Goal: Task Accomplishment & Management: Manage account settings

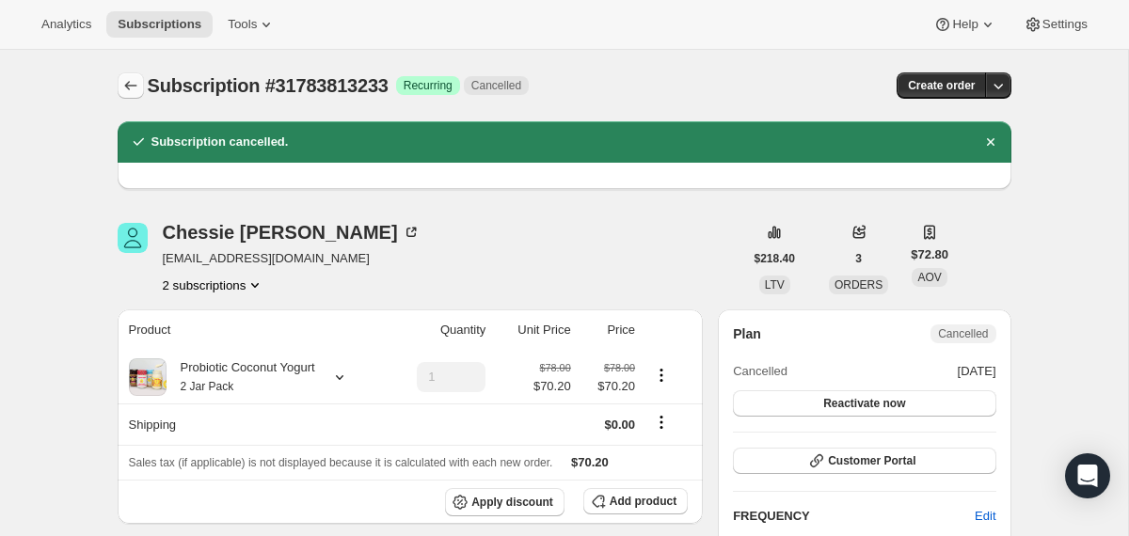
click at [130, 83] on icon "Subscriptions" at bounding box center [130, 85] width 19 height 19
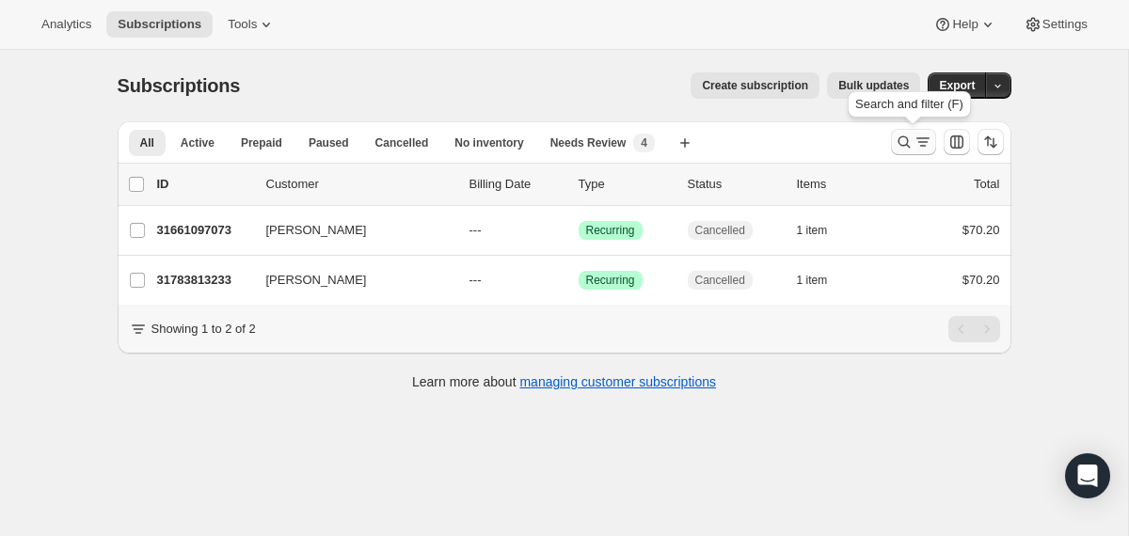
click at [903, 142] on icon "Search and filter results" at bounding box center [904, 142] width 19 height 19
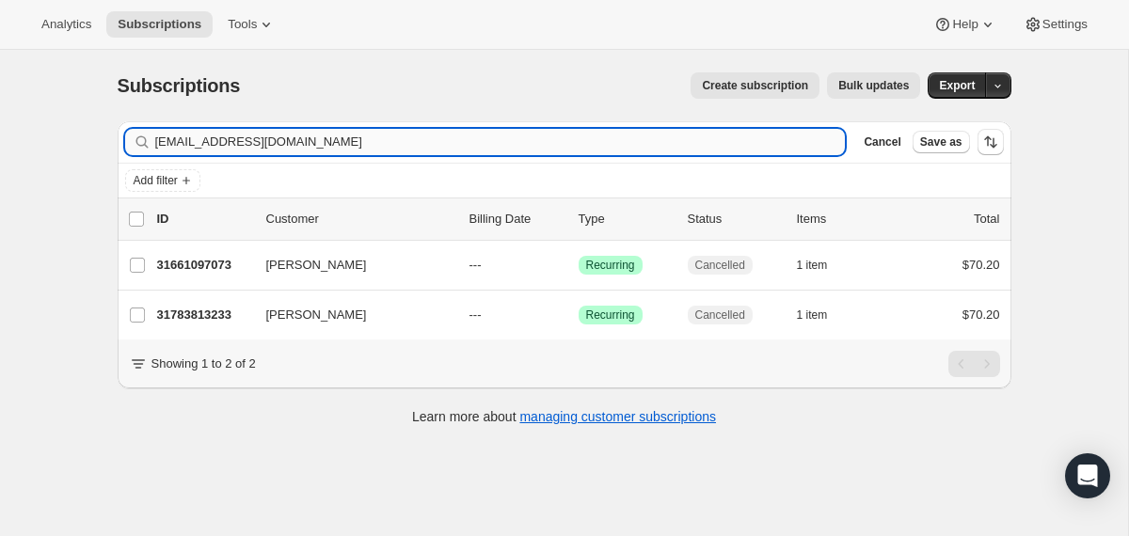
click at [677, 132] on input "[EMAIL_ADDRESS][DOMAIN_NAME]" at bounding box center [500, 142] width 690 height 26
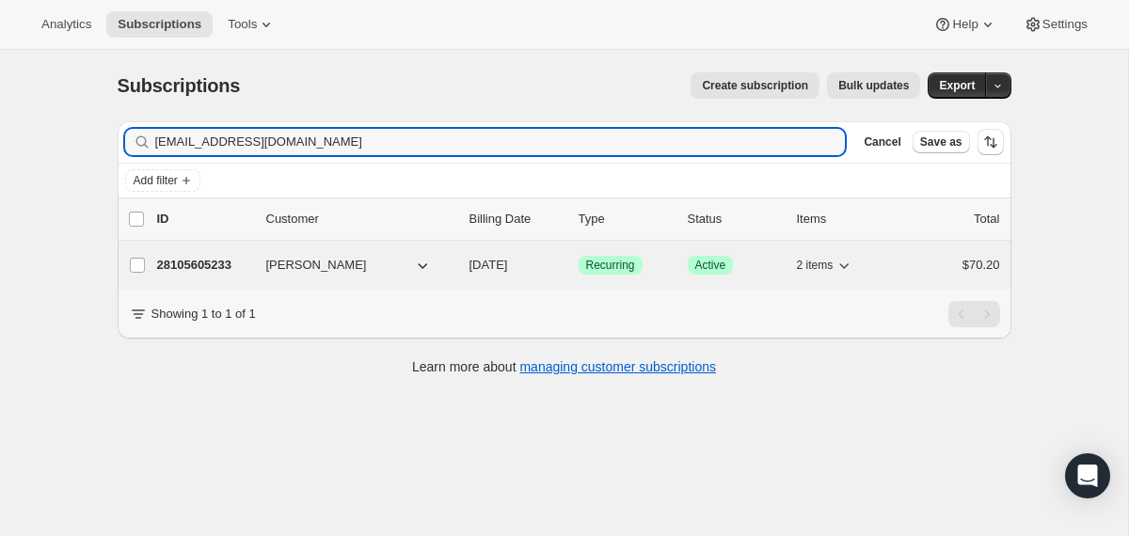
type input "[EMAIL_ADDRESS][DOMAIN_NAME]"
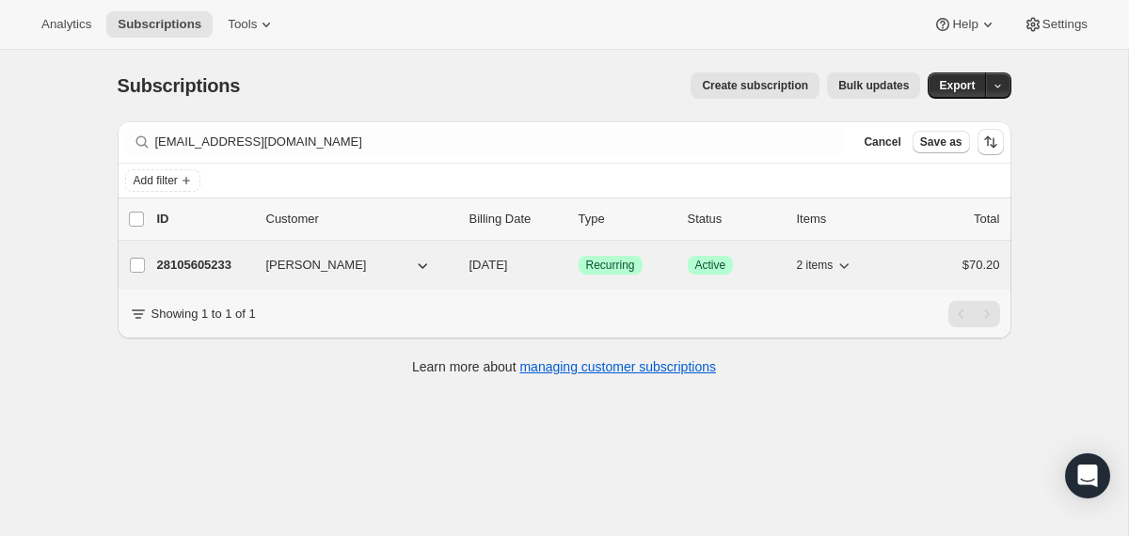
click at [454, 268] on div "28105605233 [PERSON_NAME] [DATE] Success Recurring Success Active 2 items $70.20" at bounding box center [578, 265] width 843 height 26
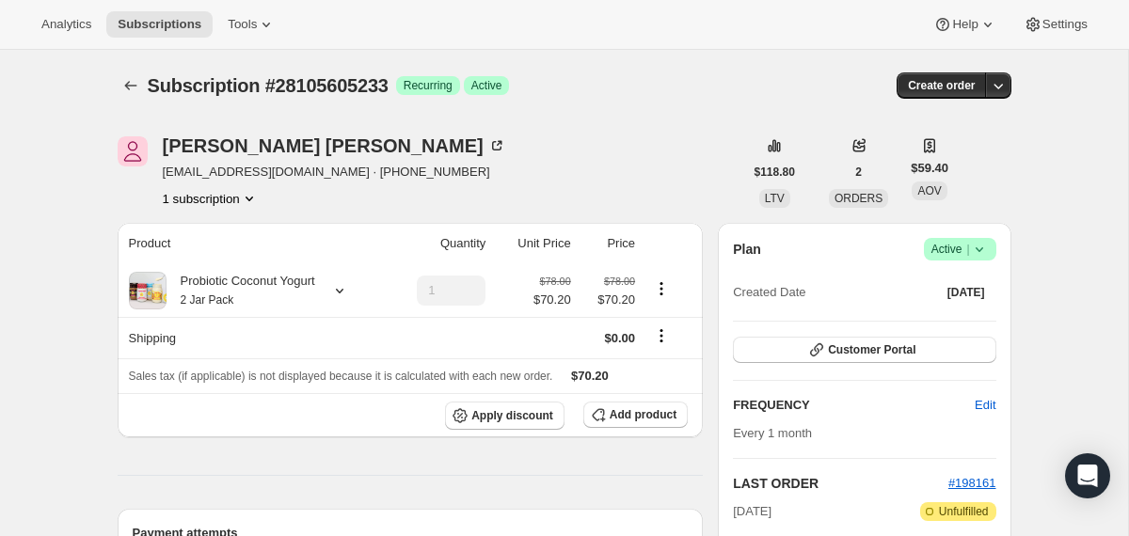
click at [984, 254] on icon at bounding box center [979, 249] width 19 height 19
click at [946, 325] on span "Cancel subscription" at bounding box center [952, 318] width 106 height 14
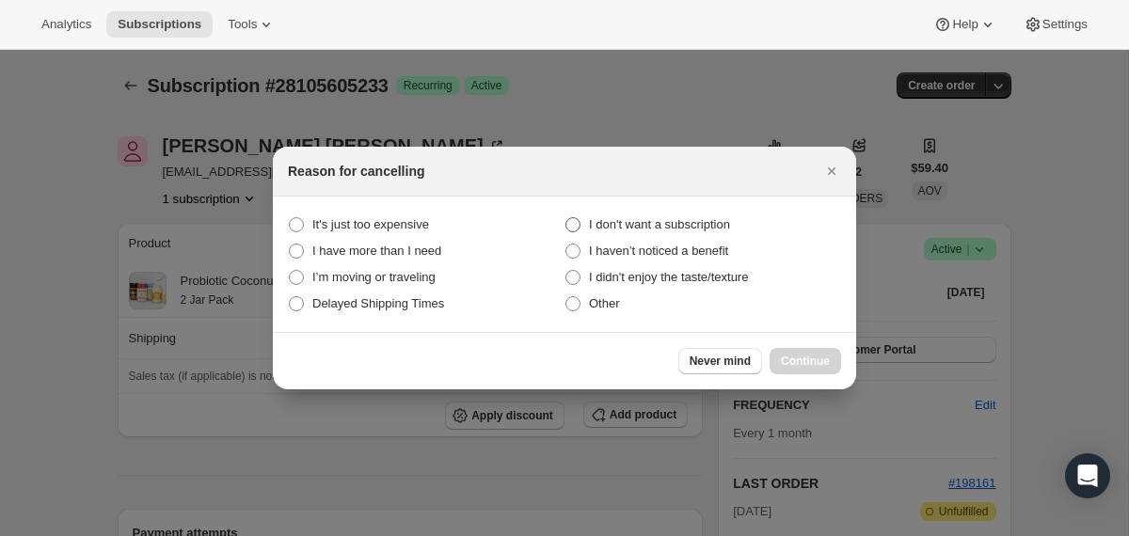
click at [706, 230] on span "I don't want a subscription" at bounding box center [659, 224] width 141 height 14
click at [566, 218] on subscription "I don't want a subscription" at bounding box center [565, 217] width 1 height 1
radio subscription "true"
click at [825, 357] on span "Continue" at bounding box center [805, 361] width 49 height 15
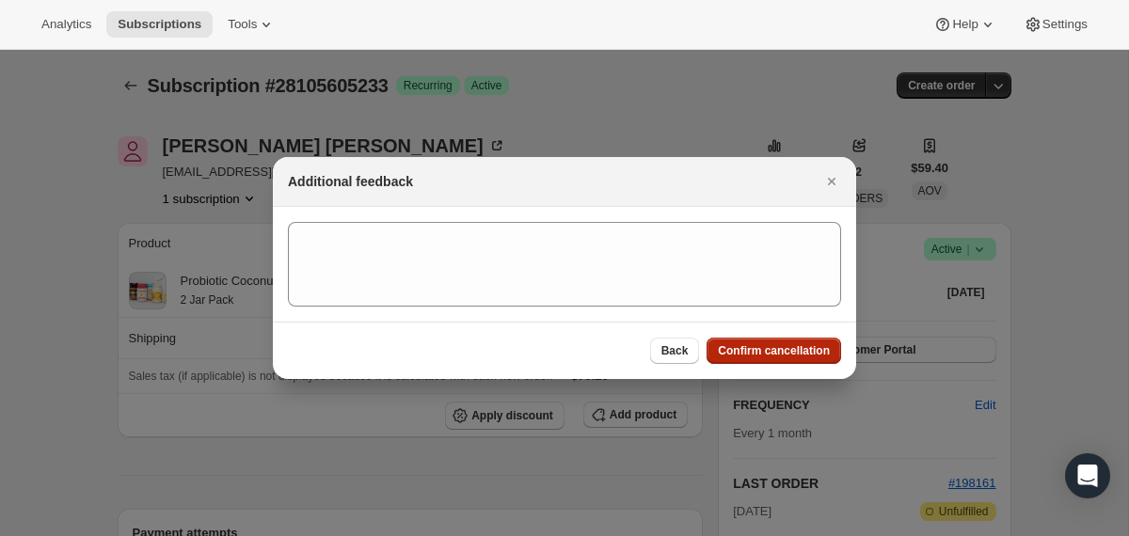
click at [824, 357] on span "Confirm cancellation" at bounding box center [774, 350] width 112 height 15
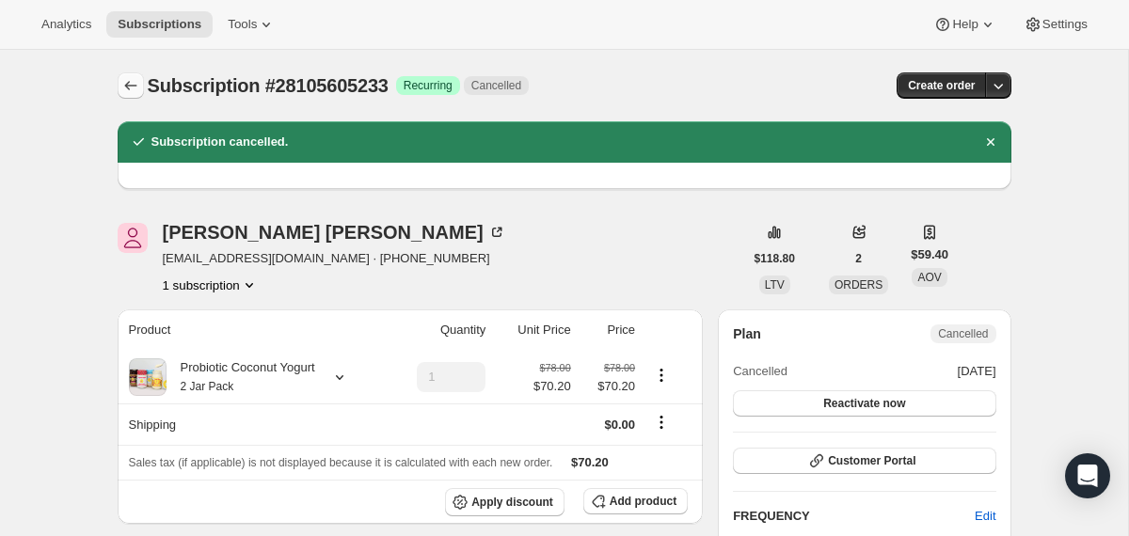
click at [128, 87] on icon "Subscriptions" at bounding box center [130, 85] width 19 height 19
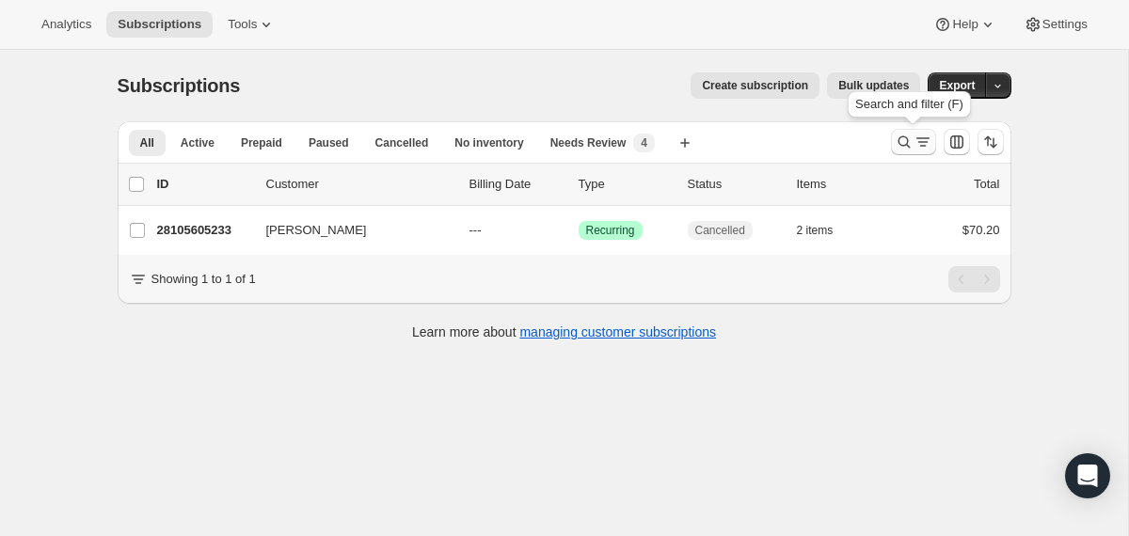
click at [897, 149] on icon "Search and filter results" at bounding box center [904, 142] width 19 height 19
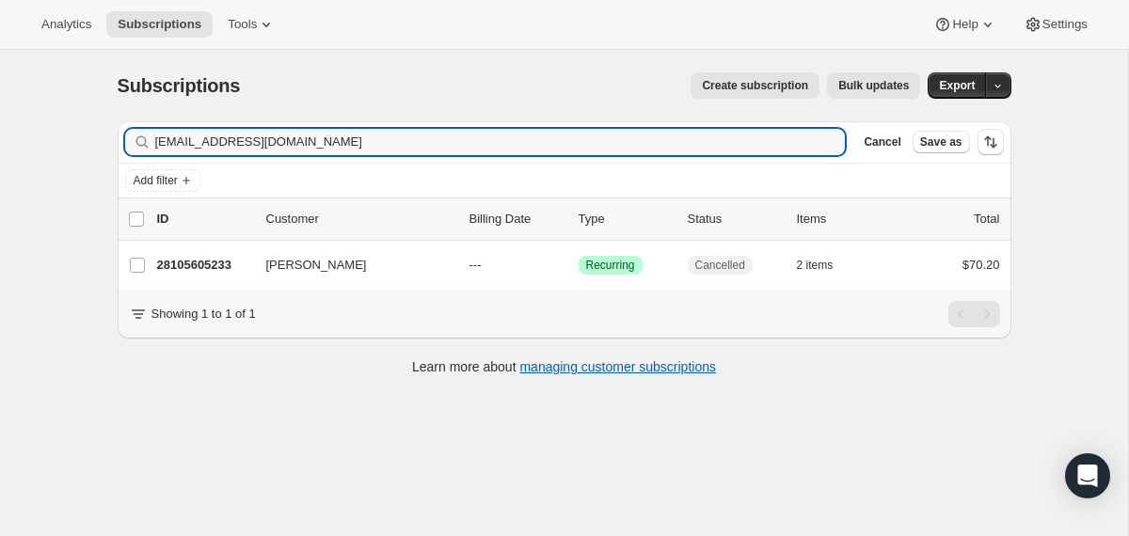
click at [662, 144] on input "[EMAIL_ADDRESS][DOMAIN_NAME]" at bounding box center [500, 142] width 690 height 26
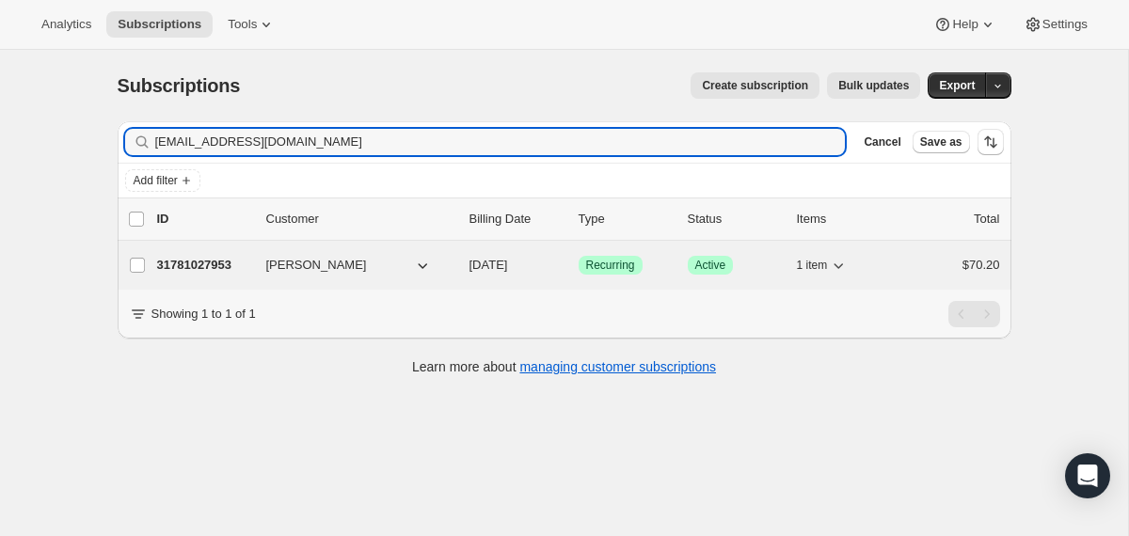
type input "[EMAIL_ADDRESS][DOMAIN_NAME]"
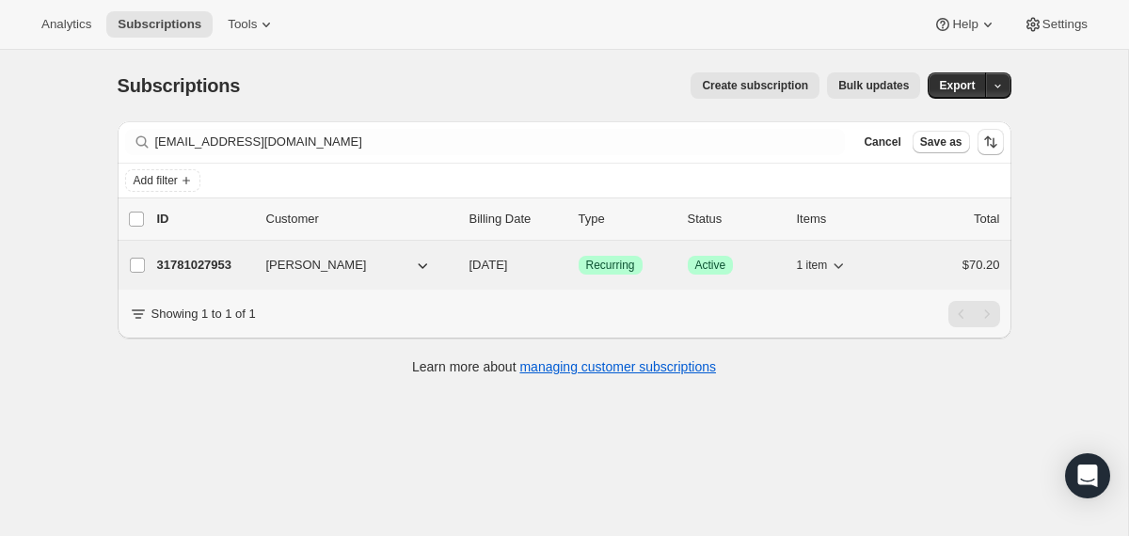
click at [465, 260] on div "31781027953 [PERSON_NAME] [DATE] Success Recurring Success Active 1 item $70.20" at bounding box center [578, 265] width 843 height 26
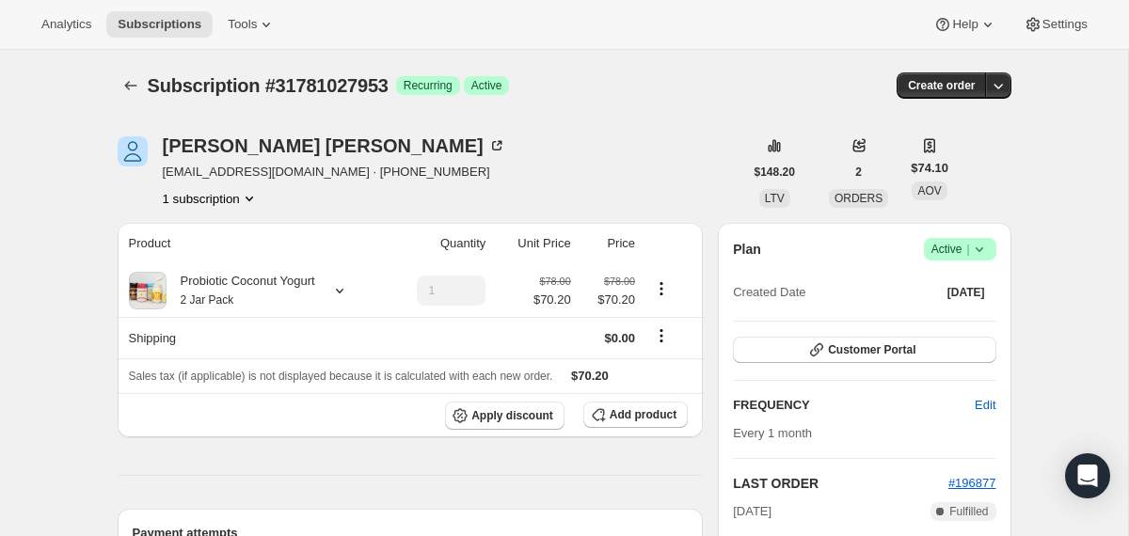
click at [982, 248] on icon at bounding box center [979, 249] width 19 height 19
click at [943, 279] on span "Pause subscription" at bounding box center [950, 286] width 103 height 14
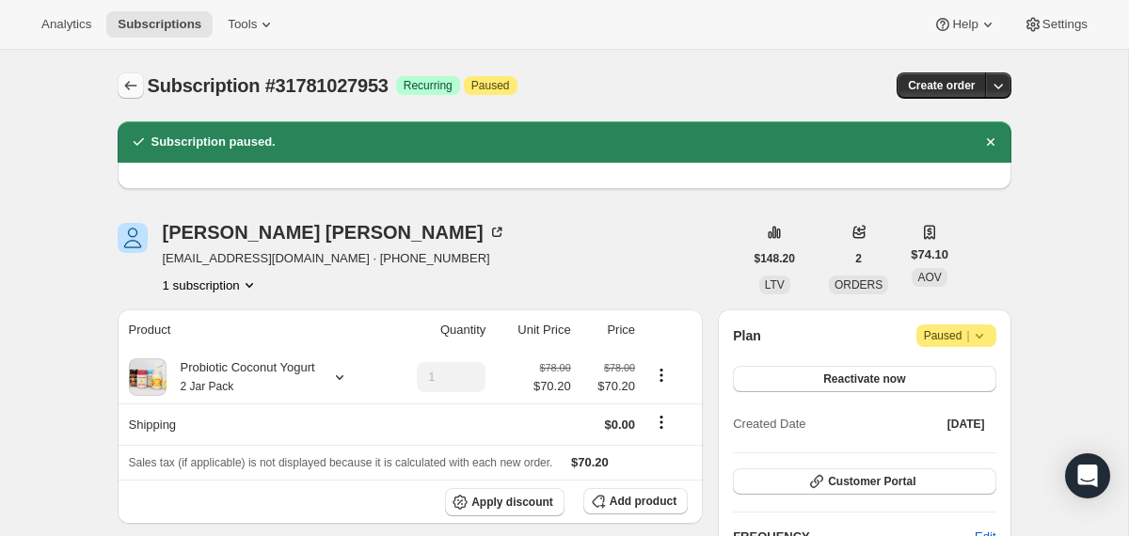
click at [131, 80] on icon "Subscriptions" at bounding box center [130, 85] width 19 height 19
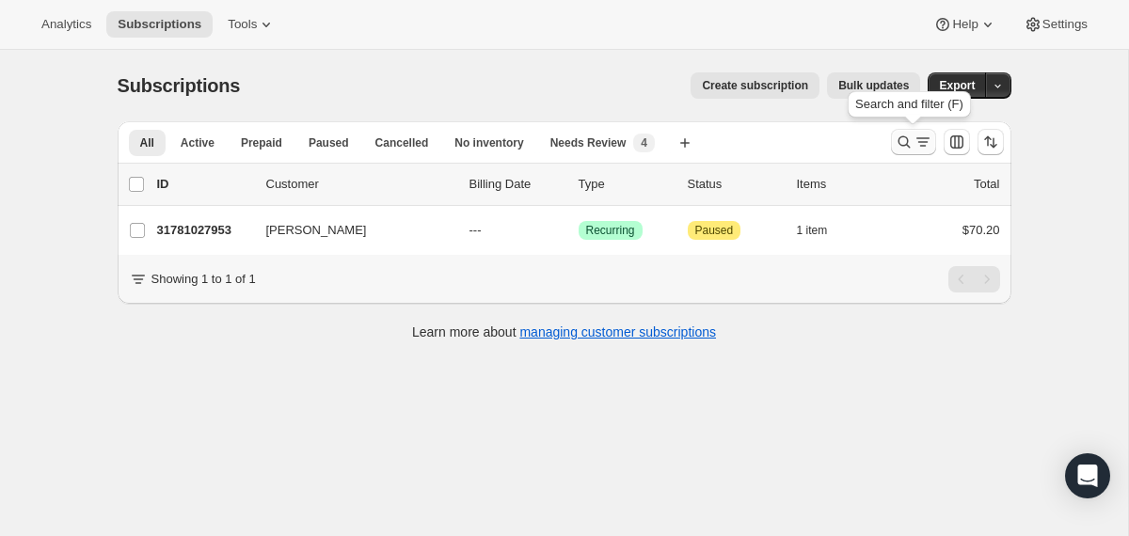
click at [900, 139] on icon "Search and filter results" at bounding box center [904, 142] width 19 height 19
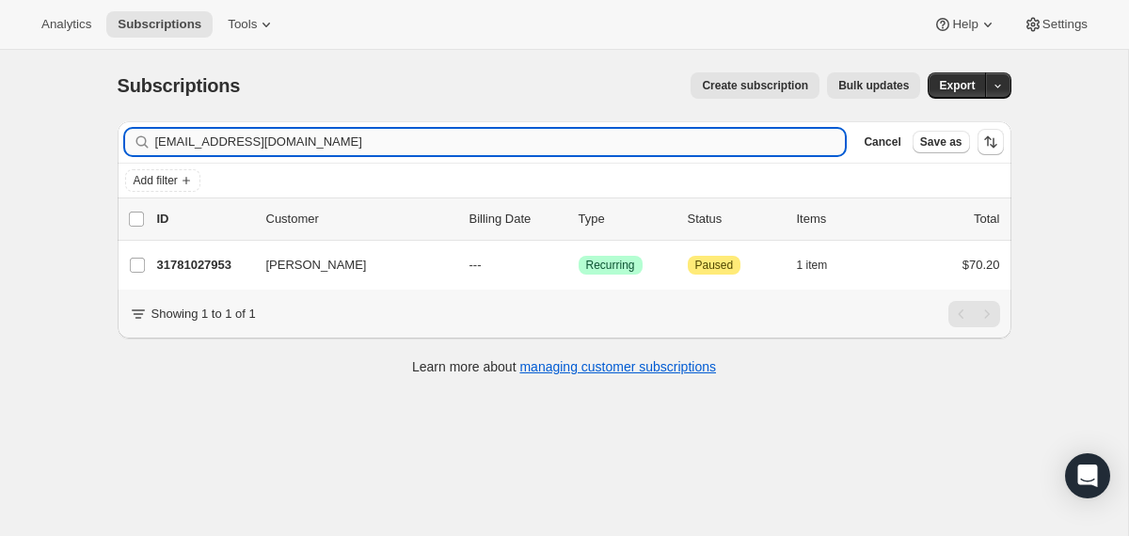
click at [727, 136] on input "[EMAIL_ADDRESS][DOMAIN_NAME]" at bounding box center [500, 142] width 690 height 26
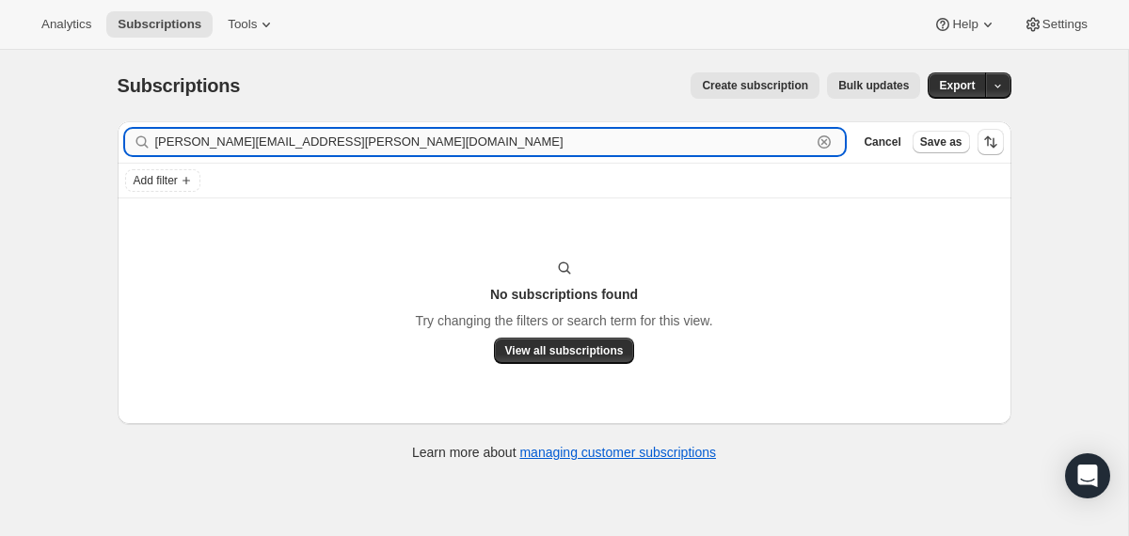
click at [321, 141] on input "[PERSON_NAME][EMAIL_ADDRESS][PERSON_NAME][DOMAIN_NAME]" at bounding box center [483, 142] width 657 height 26
paste input "Hi [PERSON_NAME], Thank you for reaching out. My address provided for shipment …"
type input "Hi [PERSON_NAME], Thank you for reaching out. My address provided for shipment …"
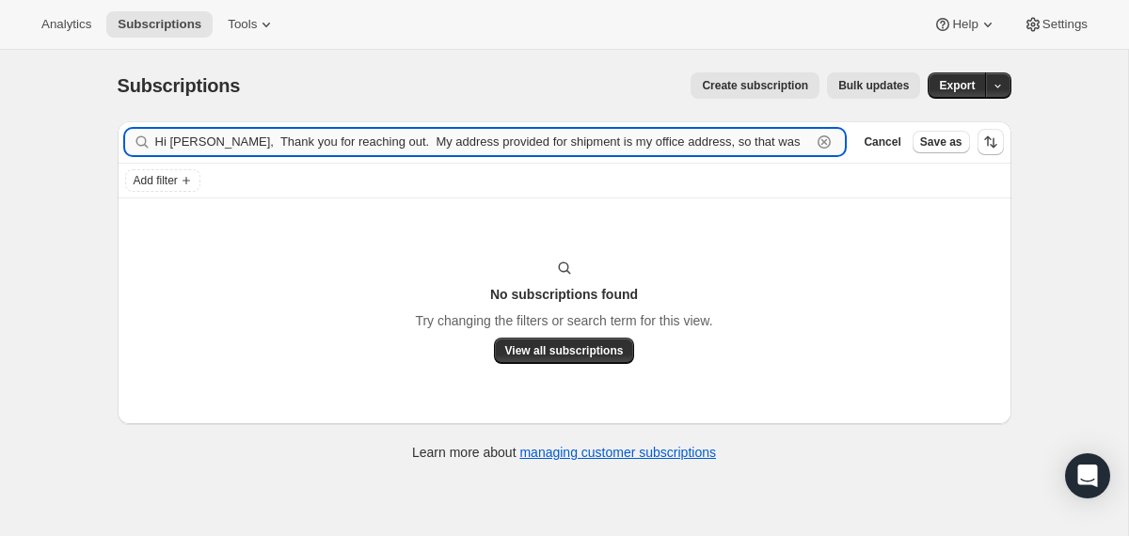
scroll to position [0, 2056]
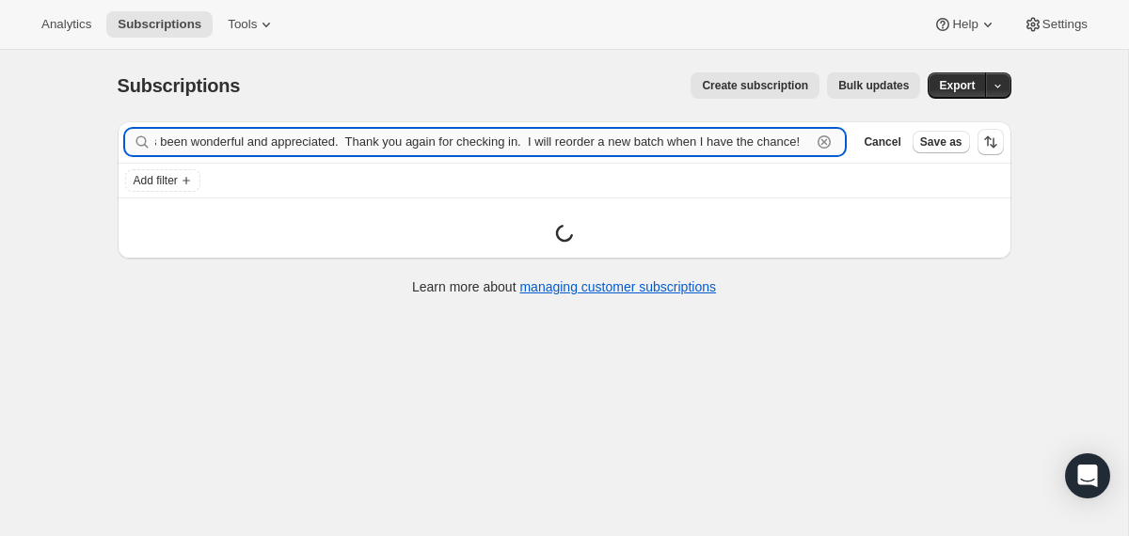
click at [325, 140] on input "Hi [PERSON_NAME], Thank you for reaching out. My address provided for shipment …" at bounding box center [483, 142] width 657 height 26
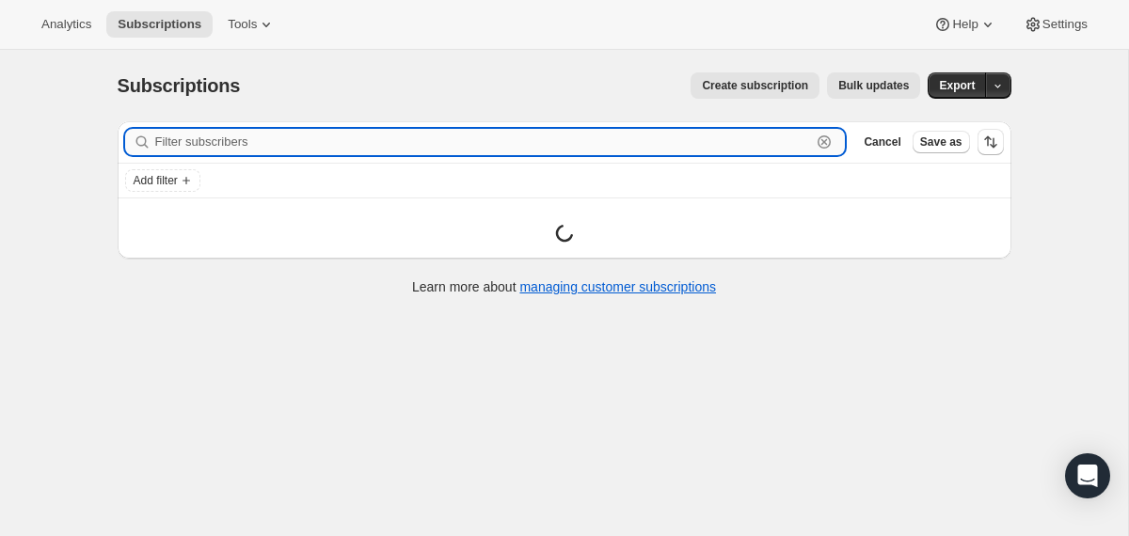
scroll to position [0, 0]
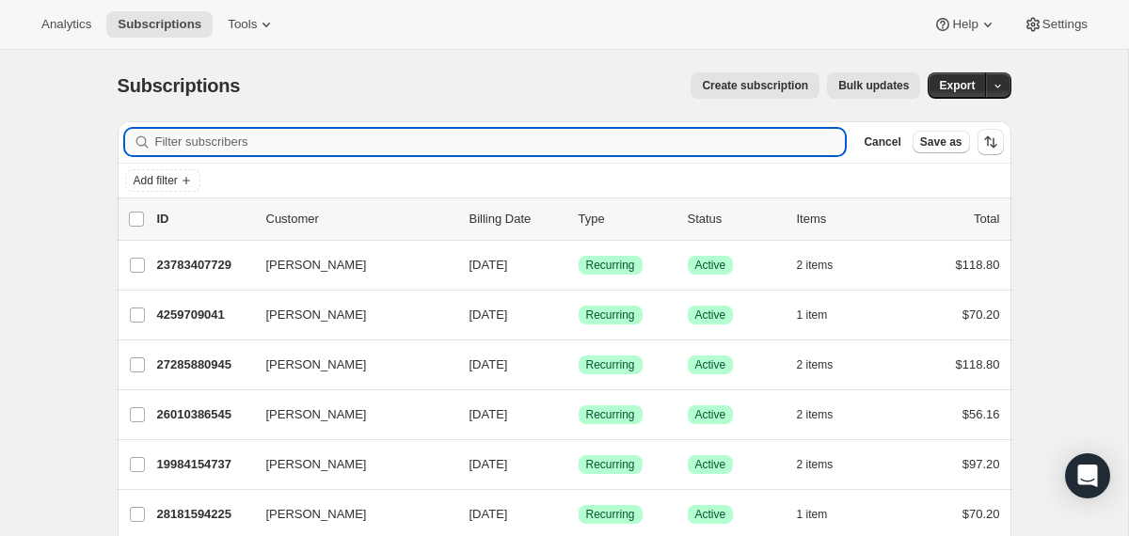
click at [377, 147] on input "Filter subscribers" at bounding box center [500, 142] width 690 height 26
paste input "[PERSON_NAME][EMAIL_ADDRESS][PERSON_NAME][DOMAIN_NAME]"
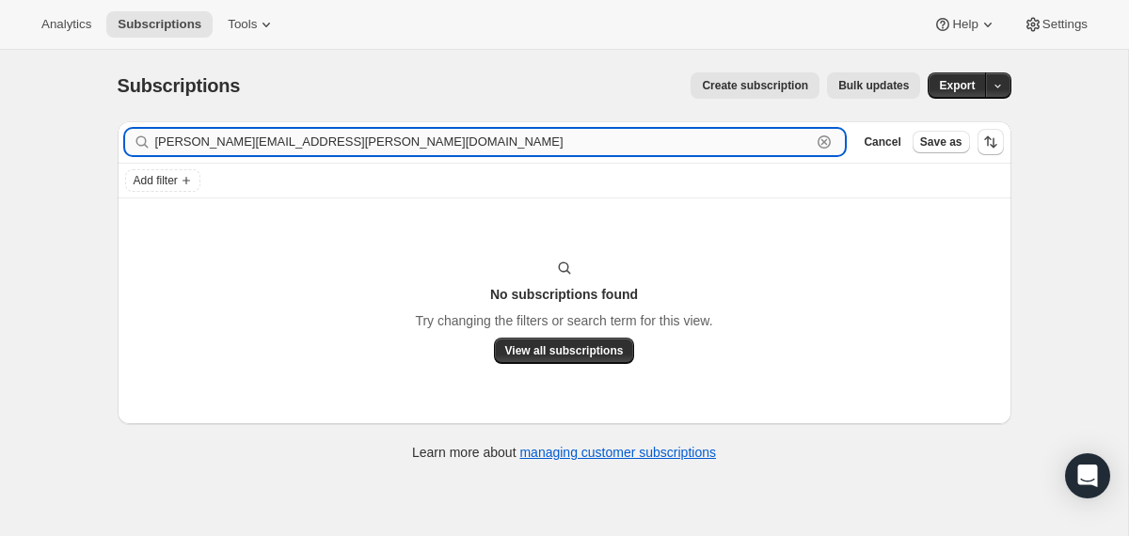
click at [214, 130] on input "[PERSON_NAME][EMAIL_ADDRESS][PERSON_NAME][DOMAIN_NAME]" at bounding box center [483, 142] width 657 height 26
paste input "[EMAIL_ADDRESS][DOMAIN_NAME]"
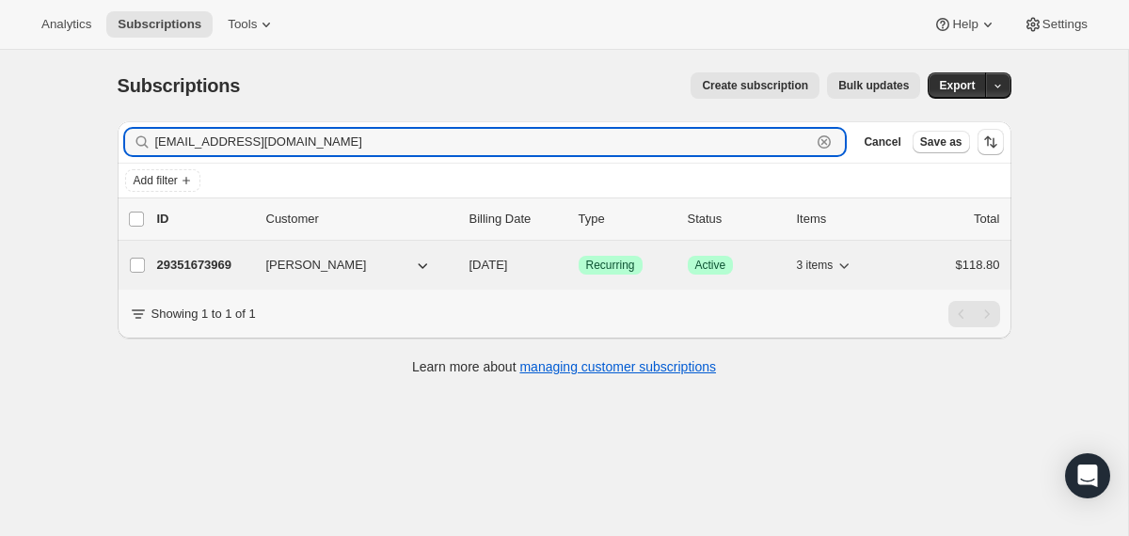
type input "[EMAIL_ADDRESS][DOMAIN_NAME]"
click at [458, 257] on div "29351673969 [PERSON_NAME] [DATE] Success Recurring Success Active 3 items $118.…" at bounding box center [578, 265] width 843 height 26
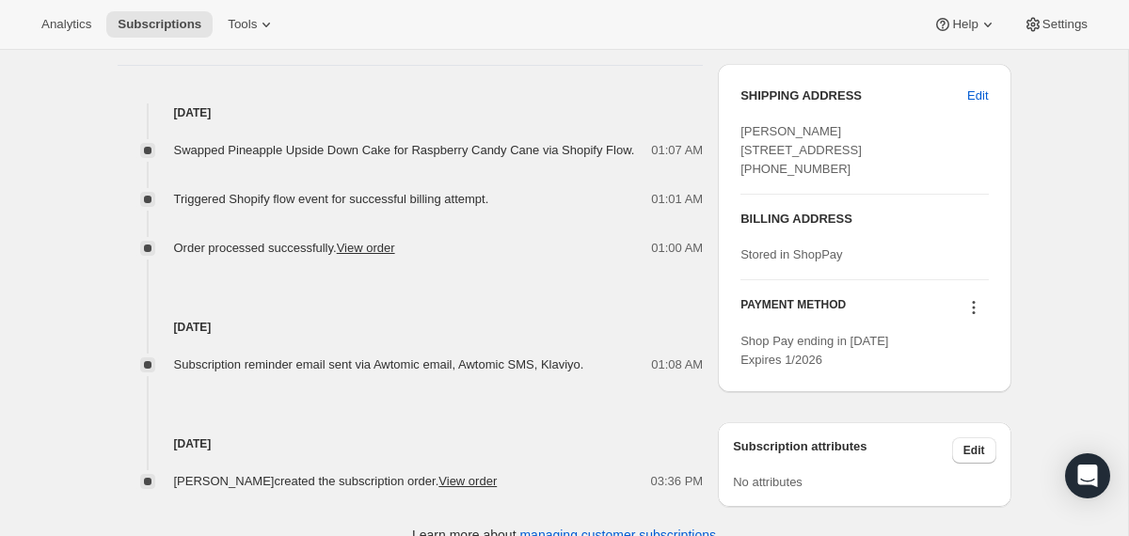
scroll to position [759, 0]
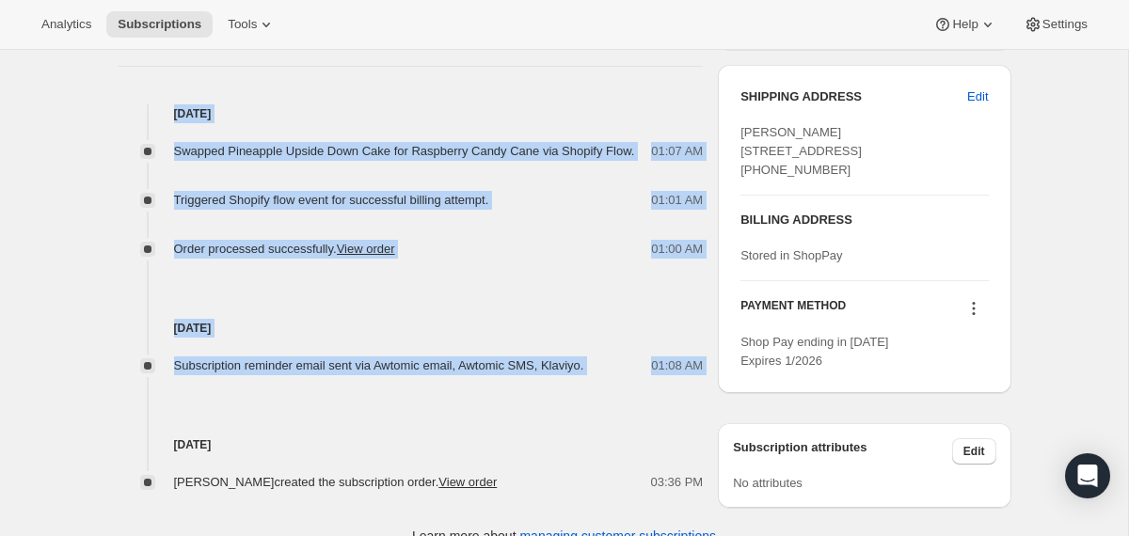
drag, startPoint x: 619, startPoint y: 395, endPoint x: 584, endPoint y: 94, distance: 303.0
click at [584, 94] on div "Timeline [DATE] Swapped Pineapple Upside Down Cake for Raspberry Candy Cane via…" at bounding box center [411, 239] width 586 height 505
copy div "[DATE] Swapped Pineapple Upside Down Cake for Raspberry Candy Cane via Shopify …"
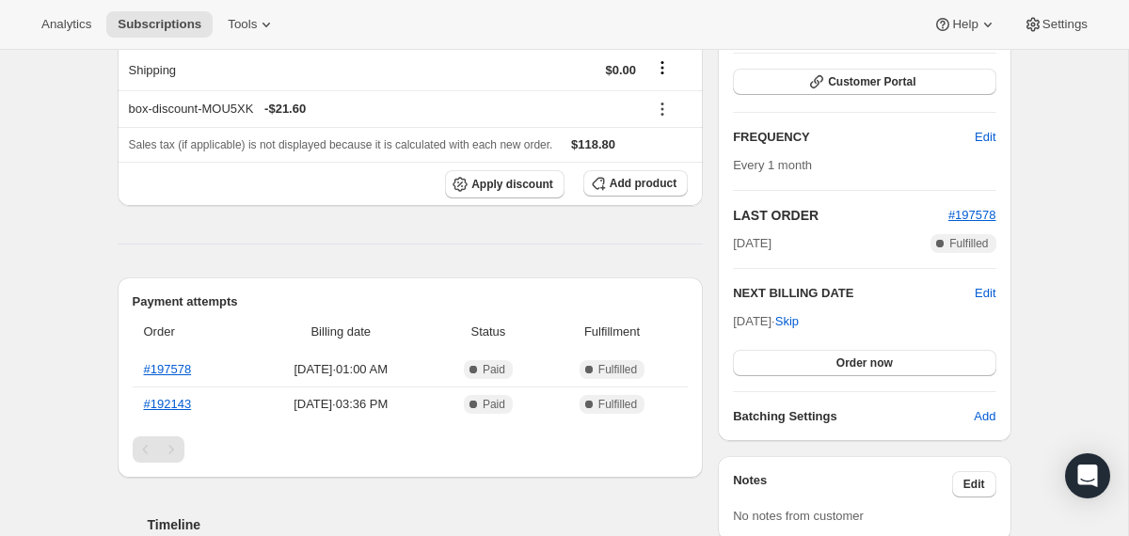
scroll to position [0, 0]
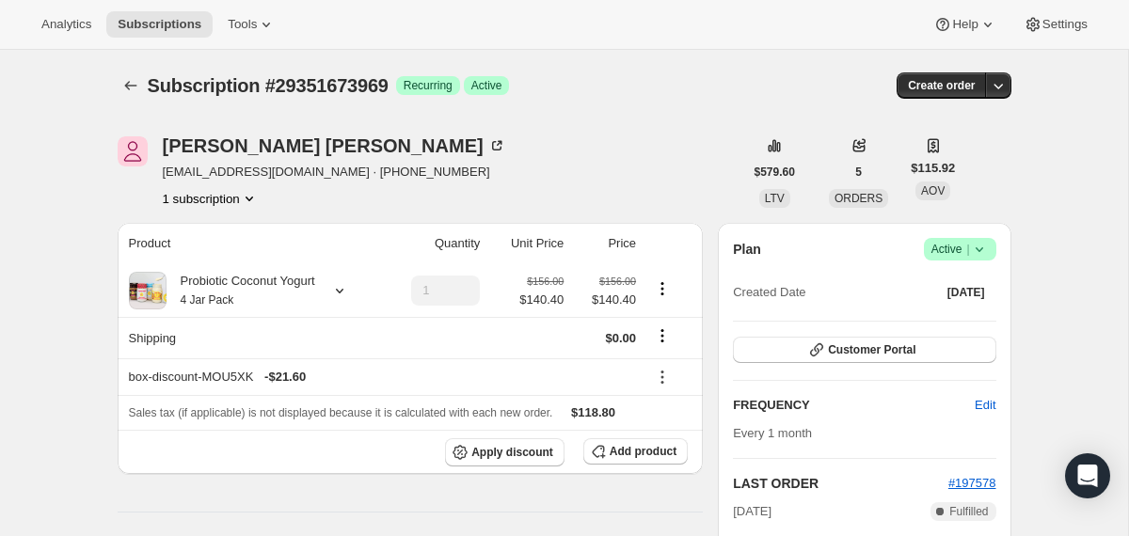
click at [978, 247] on icon at bounding box center [979, 249] width 19 height 19
click at [930, 318] on span "Cancel subscription" at bounding box center [952, 318] width 106 height 14
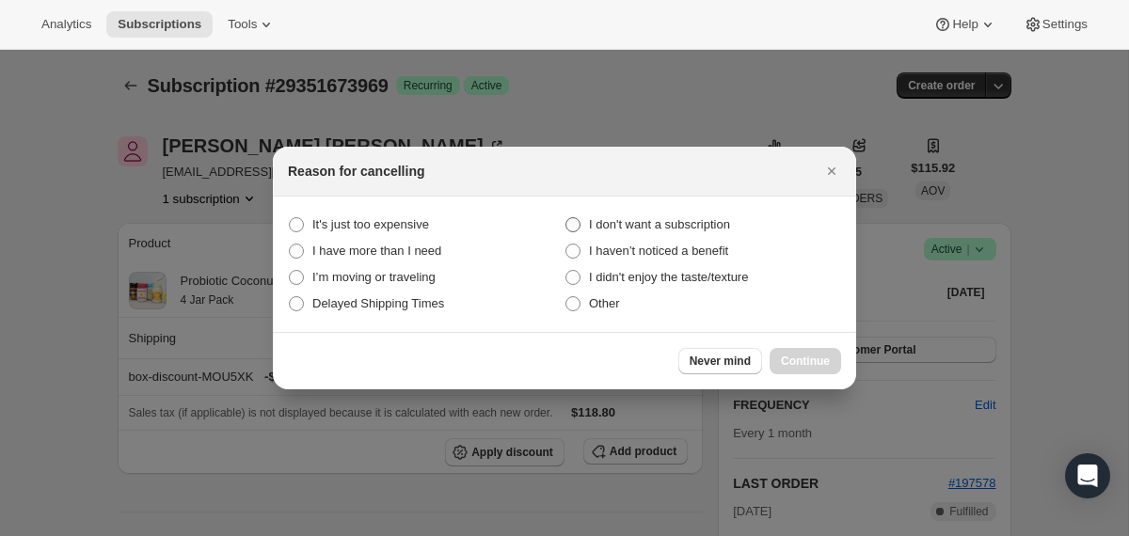
click at [702, 227] on span "I don't want a subscription" at bounding box center [659, 224] width 141 height 14
click at [566, 218] on subscription "I don't want a subscription" at bounding box center [565, 217] width 1 height 1
radio subscription "true"
click at [789, 362] on span "Continue" at bounding box center [805, 361] width 49 height 15
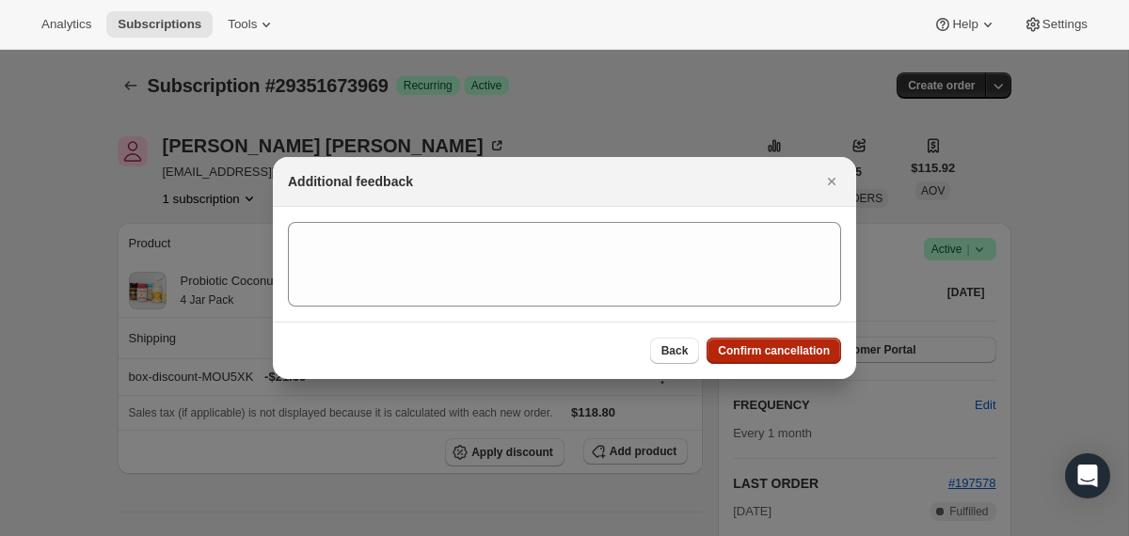
click at [787, 355] on span "Confirm cancellation" at bounding box center [774, 350] width 112 height 15
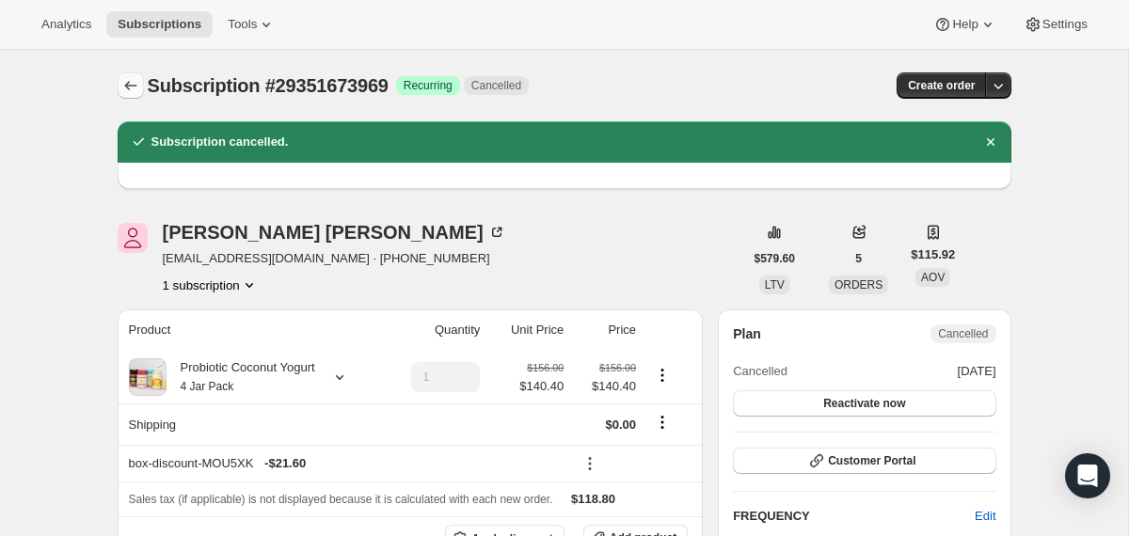
click at [122, 87] on icon "Subscriptions" at bounding box center [130, 85] width 19 height 19
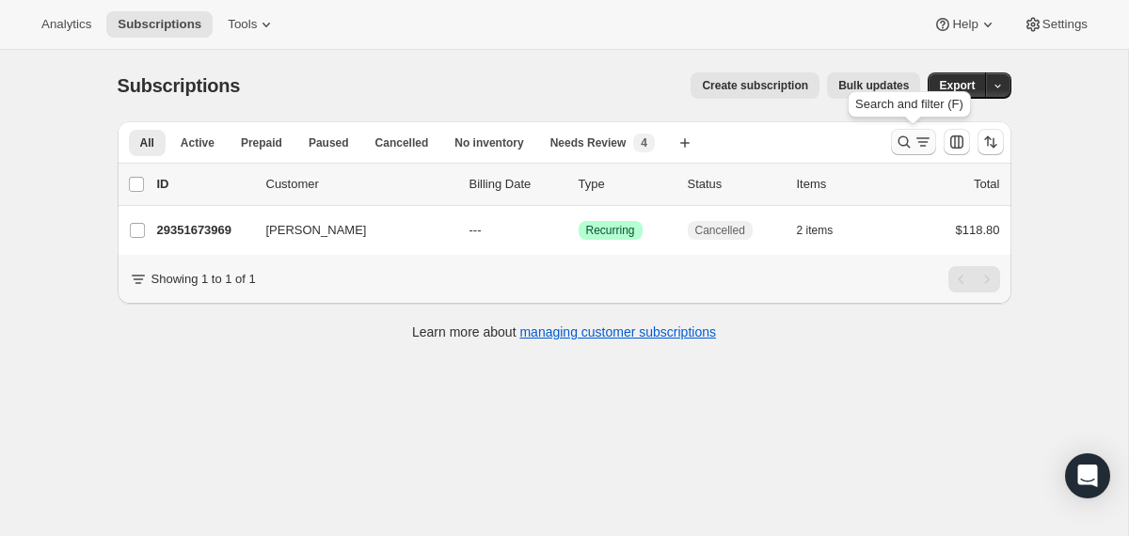
click at [901, 141] on icon "Search and filter results" at bounding box center [904, 142] width 19 height 19
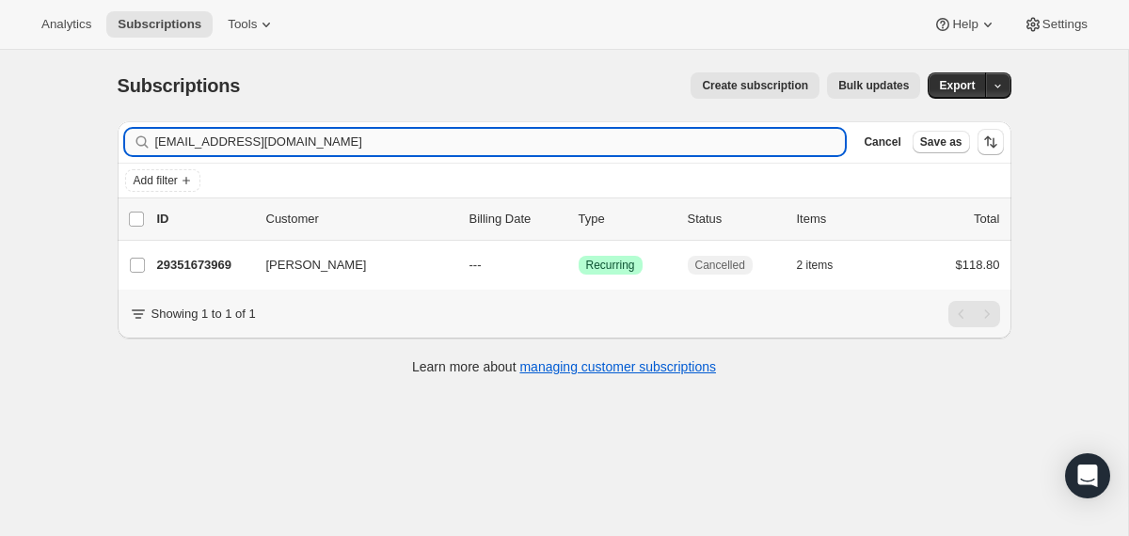
click at [695, 141] on input "[EMAIL_ADDRESS][DOMAIN_NAME]" at bounding box center [500, 142] width 690 height 26
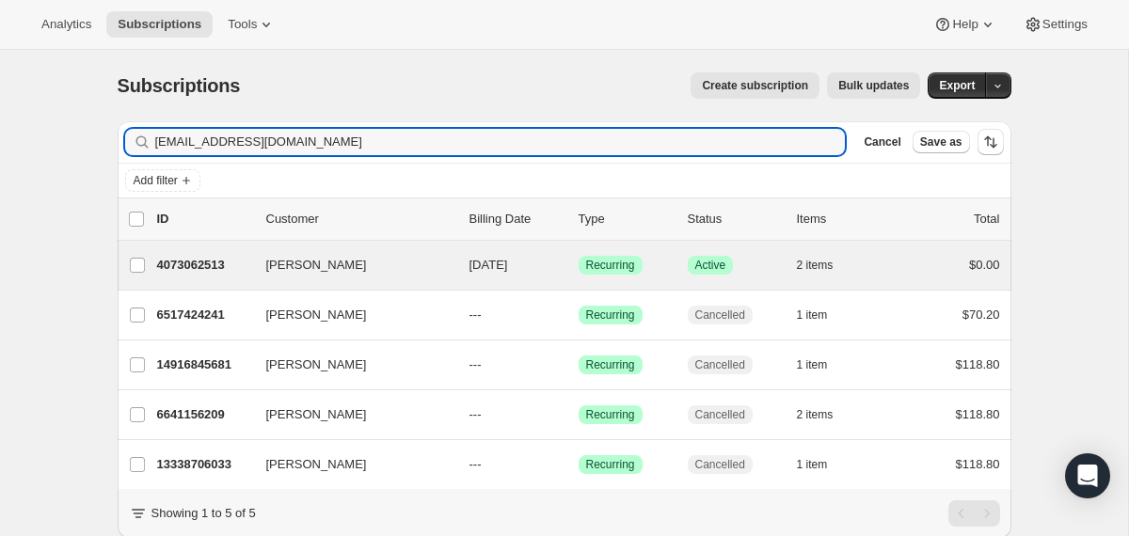
type input "[EMAIL_ADDRESS][DOMAIN_NAME]"
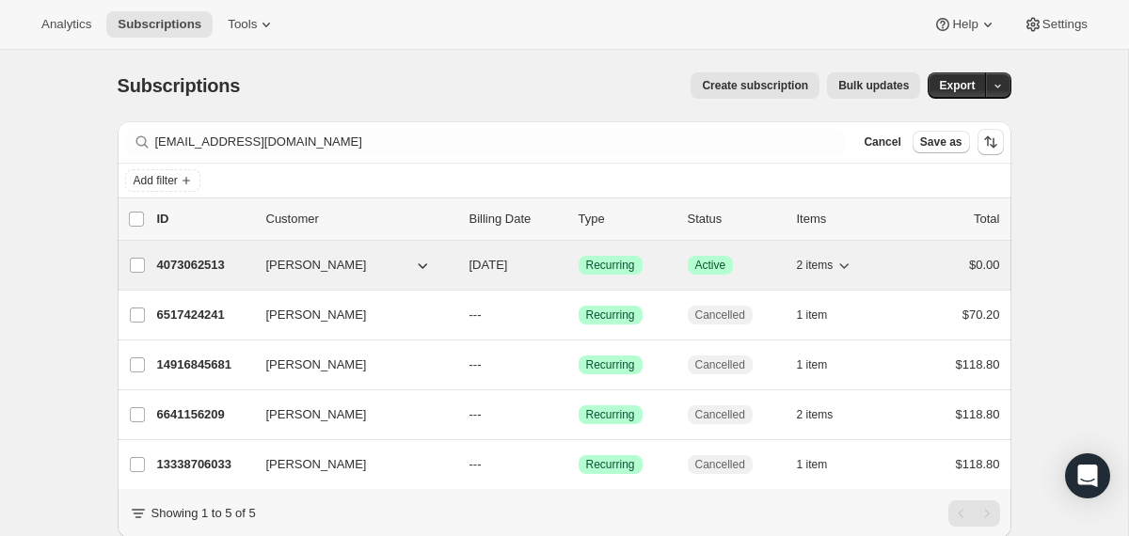
click at [466, 278] on div "[PERSON_NAME] 4073062513 [PERSON_NAME] [DATE] Success Recurring Success Active …" at bounding box center [565, 265] width 894 height 49
click at [465, 262] on div "4073062513 [PERSON_NAME] [DATE] Success Recurring Success Active 2 items $0.00" at bounding box center [578, 265] width 843 height 26
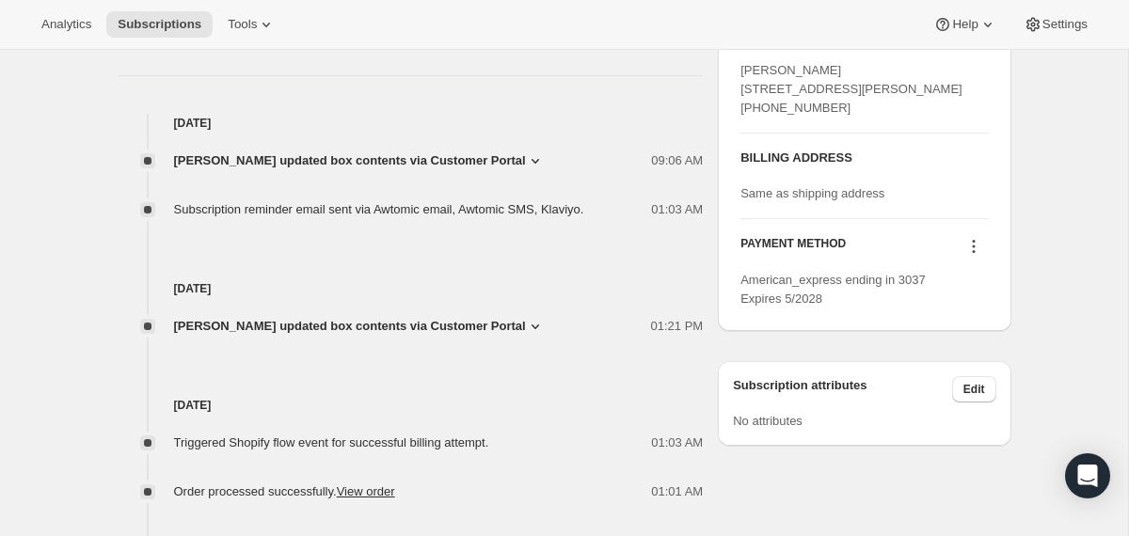
scroll to position [820, 0]
click at [349, 323] on span "[PERSON_NAME] updated box contents via Customer Portal" at bounding box center [350, 327] width 352 height 19
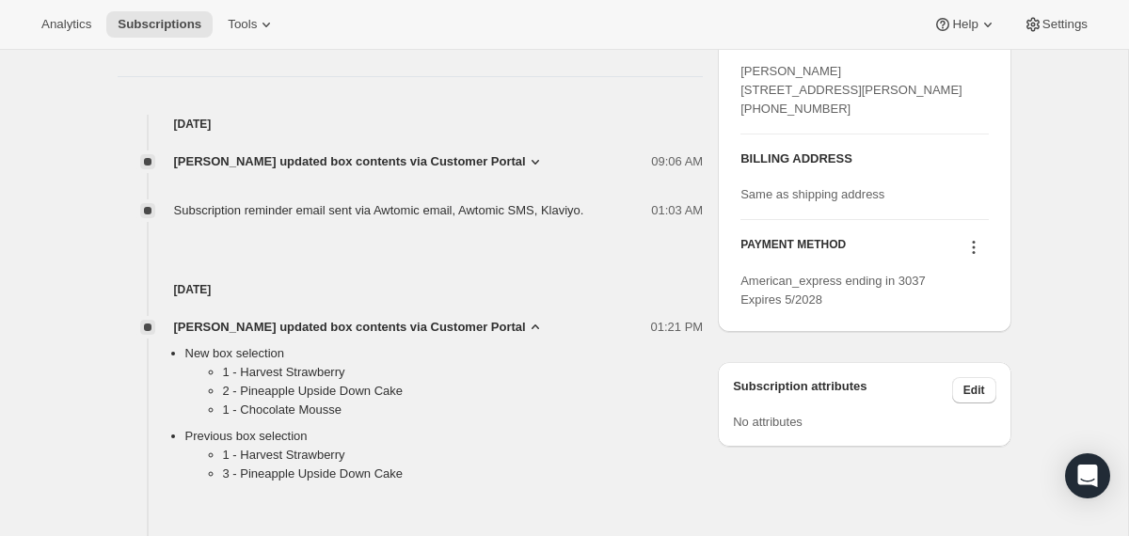
click at [349, 323] on span "[PERSON_NAME] updated box contents via Customer Portal" at bounding box center [350, 327] width 352 height 19
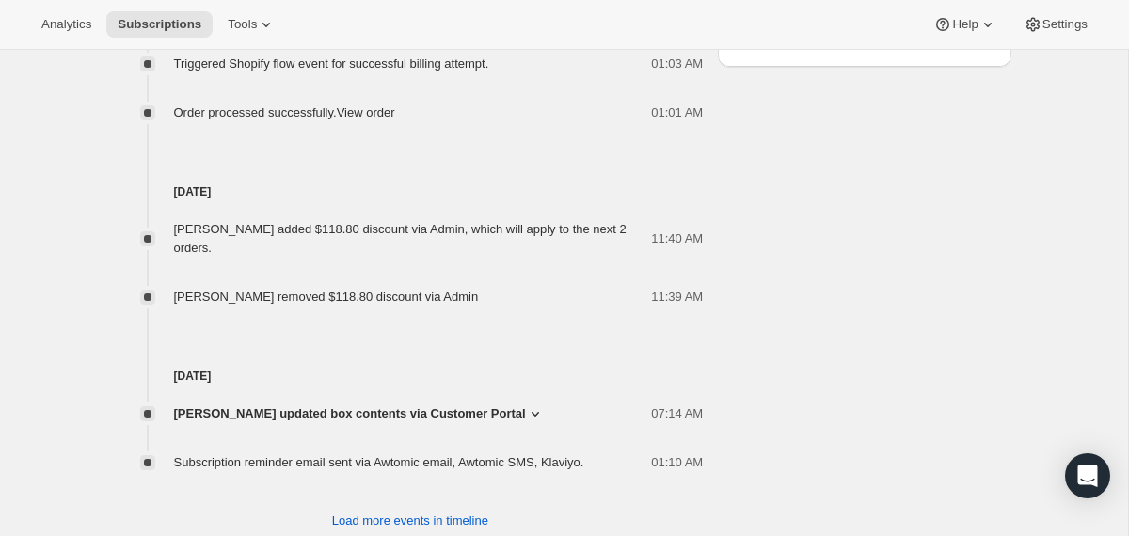
scroll to position [1251, 0]
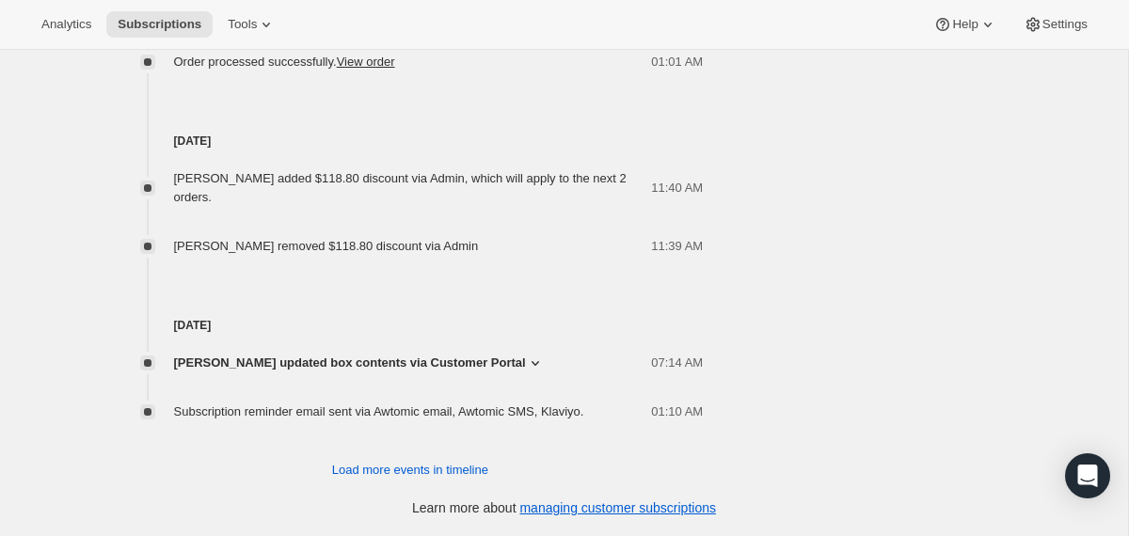
click at [545, 365] on icon at bounding box center [535, 363] width 19 height 19
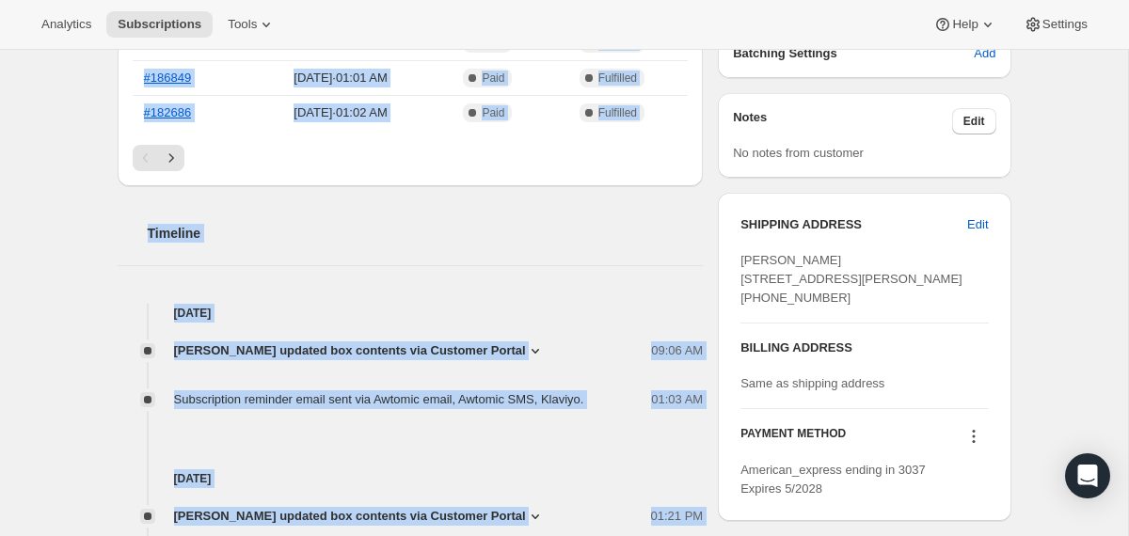
scroll to position [625, 0]
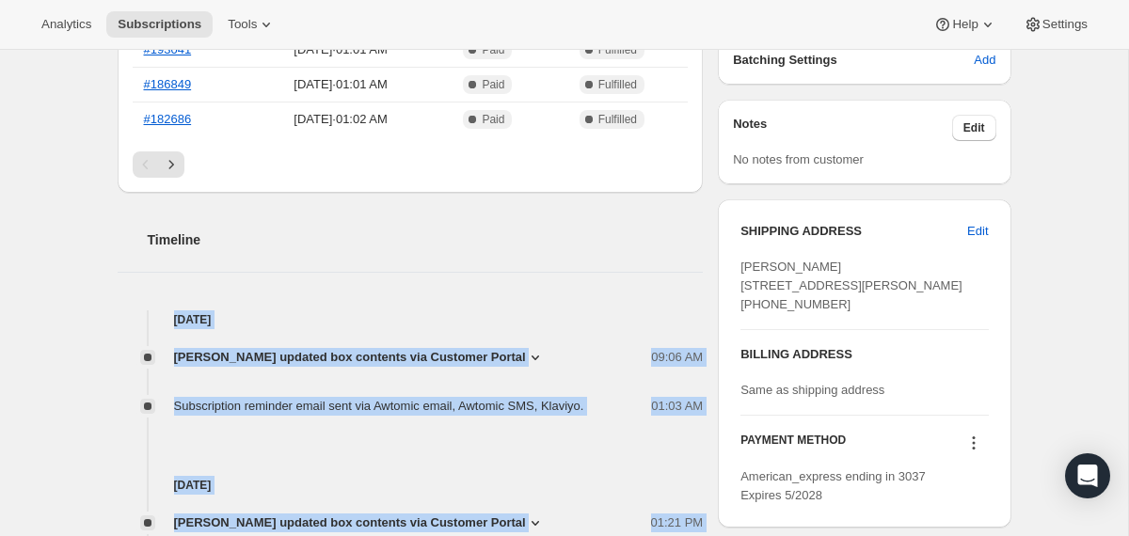
drag, startPoint x: 624, startPoint y: 477, endPoint x: 501, endPoint y: 276, distance: 235.5
copy div "[DATE] [PERSON_NAME] updated box contents via Customer Portal 09:06 AM New box …"
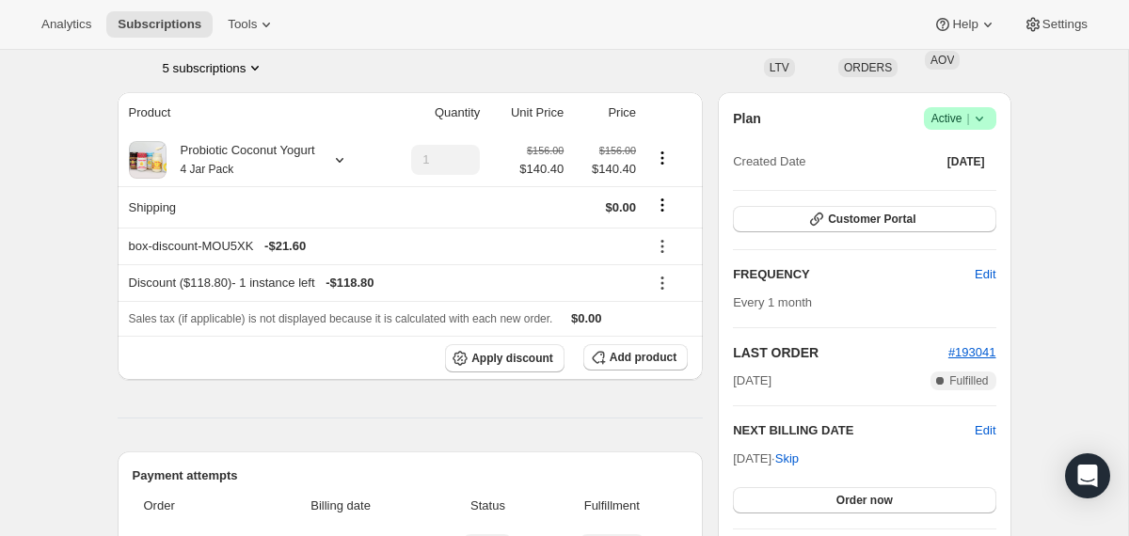
scroll to position [146, 0]
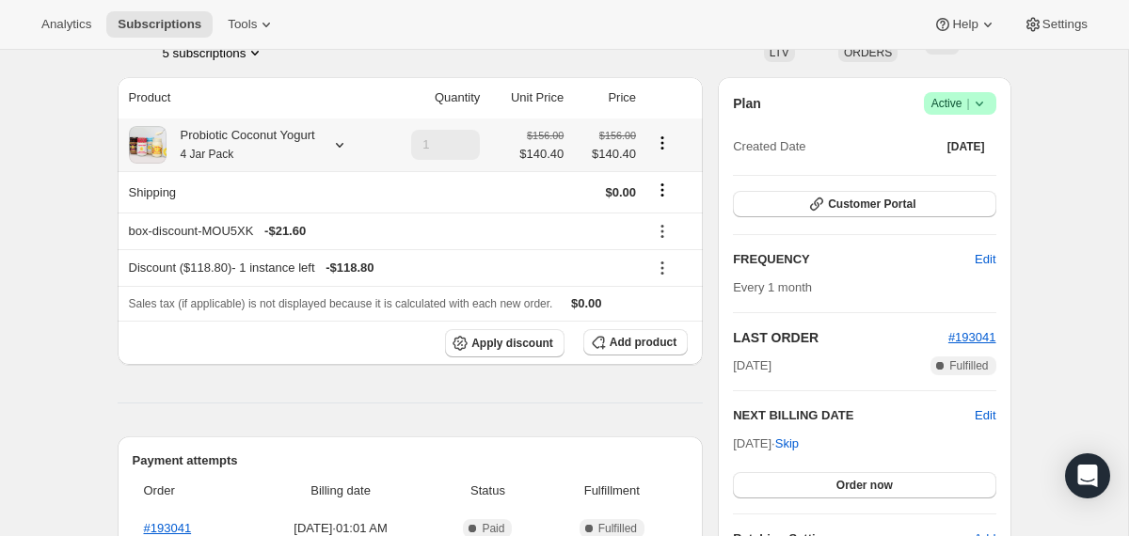
click at [278, 148] on div "Probiotic Coconut Yogurt 4 Jar Pack" at bounding box center [241, 145] width 149 height 38
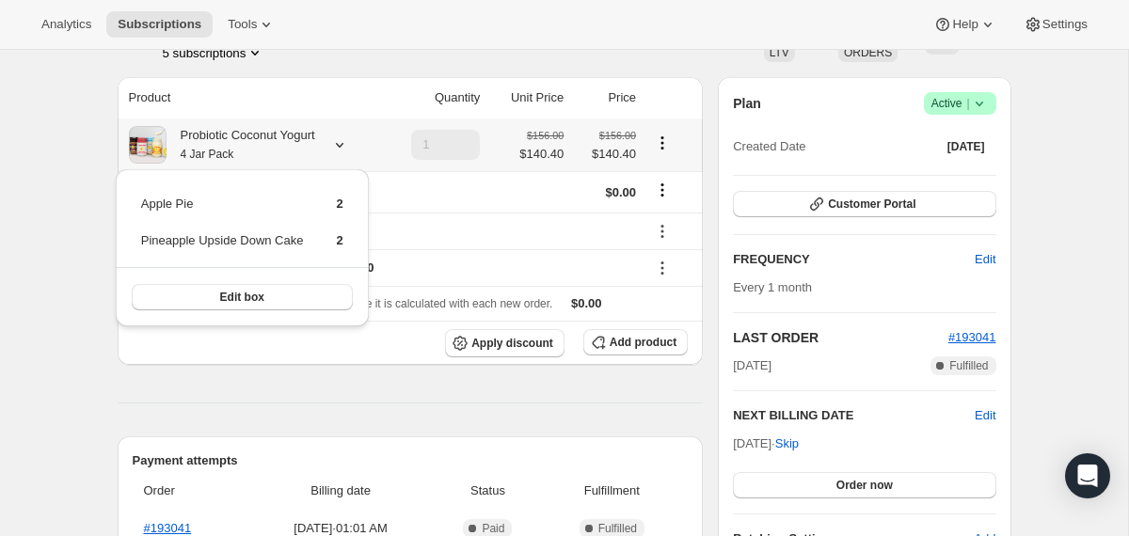
drag, startPoint x: 364, startPoint y: 244, endPoint x: 144, endPoint y: 201, distance: 224.2
click at [144, 201] on div "Apple Pie 2 Pineapple Upside Down Cake 2 Edit box" at bounding box center [242, 247] width 253 height 157
copy tbody
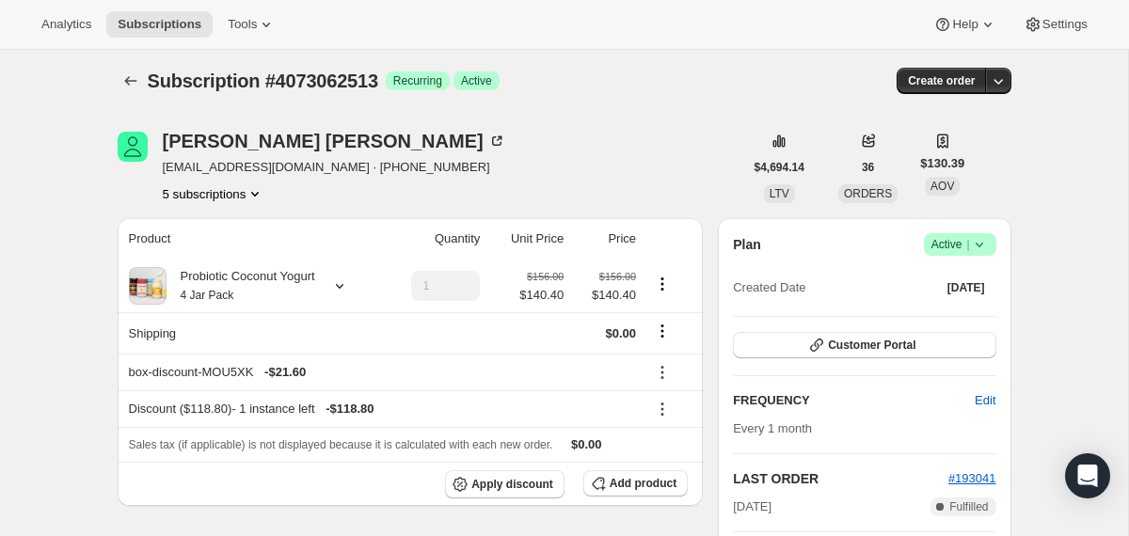
scroll to position [0, 0]
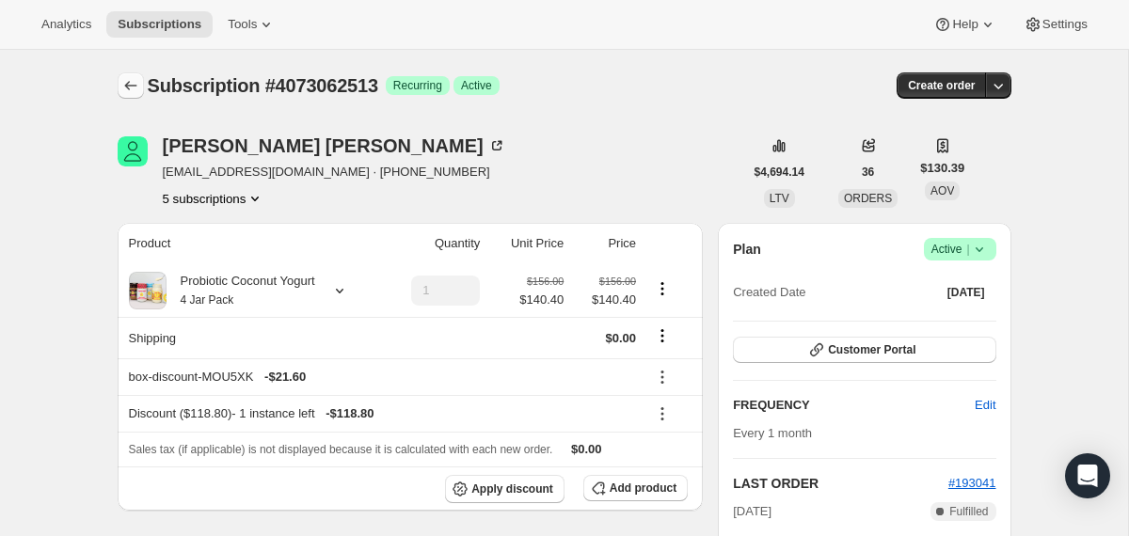
click at [131, 84] on icon "Subscriptions" at bounding box center [130, 85] width 19 height 19
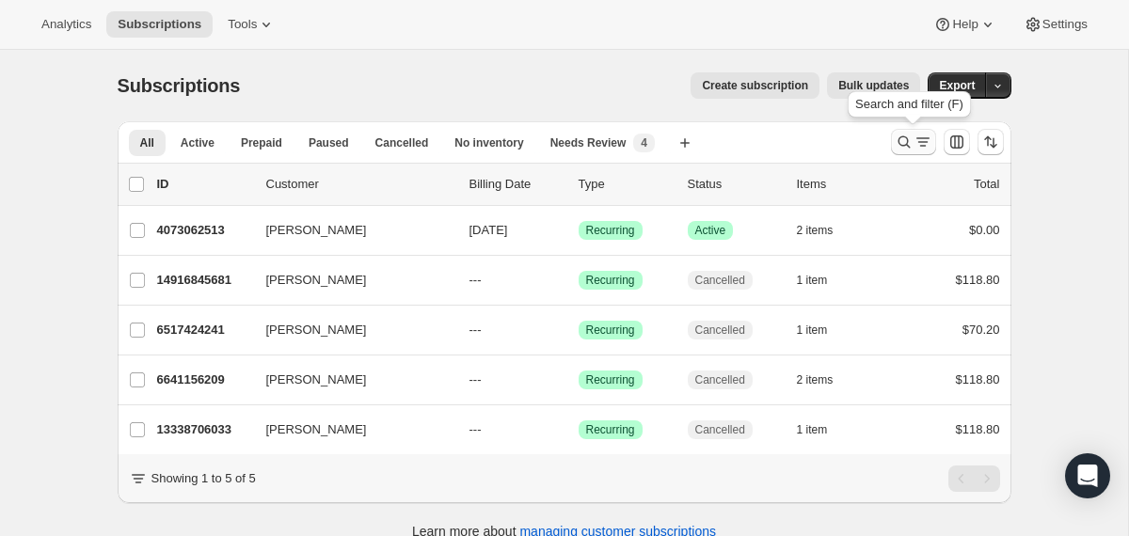
click at [899, 147] on icon "Search and filter results" at bounding box center [904, 142] width 19 height 19
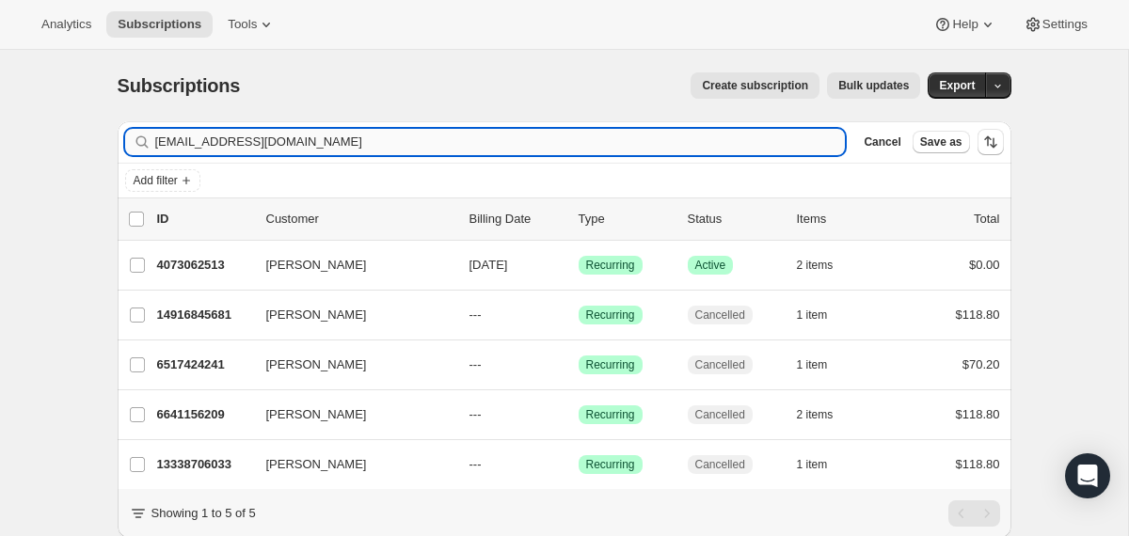
click at [777, 131] on input "[EMAIL_ADDRESS][DOMAIN_NAME]" at bounding box center [500, 142] width 690 height 26
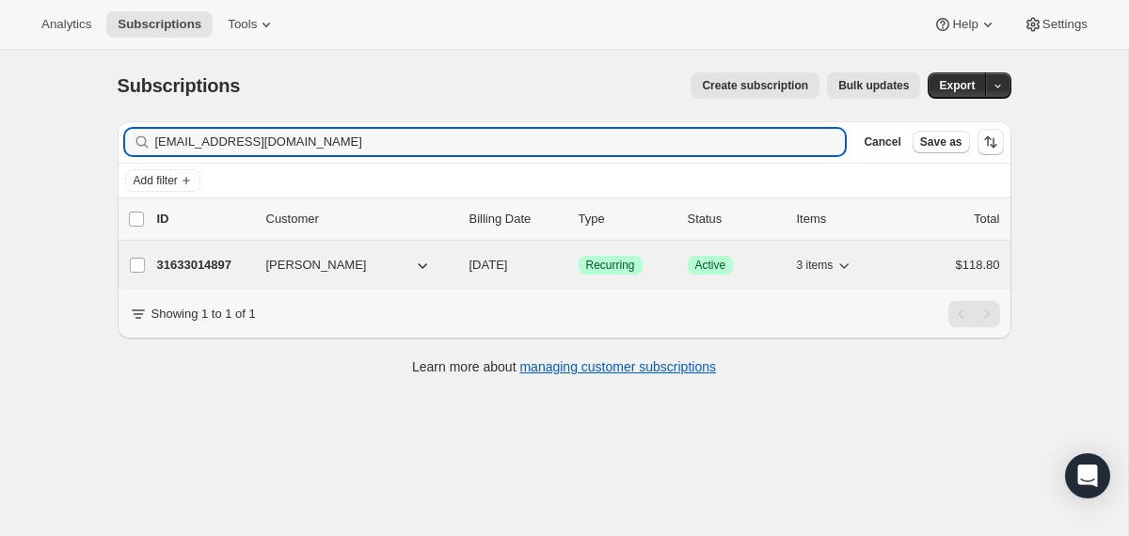
type input "[EMAIL_ADDRESS][DOMAIN_NAME]"
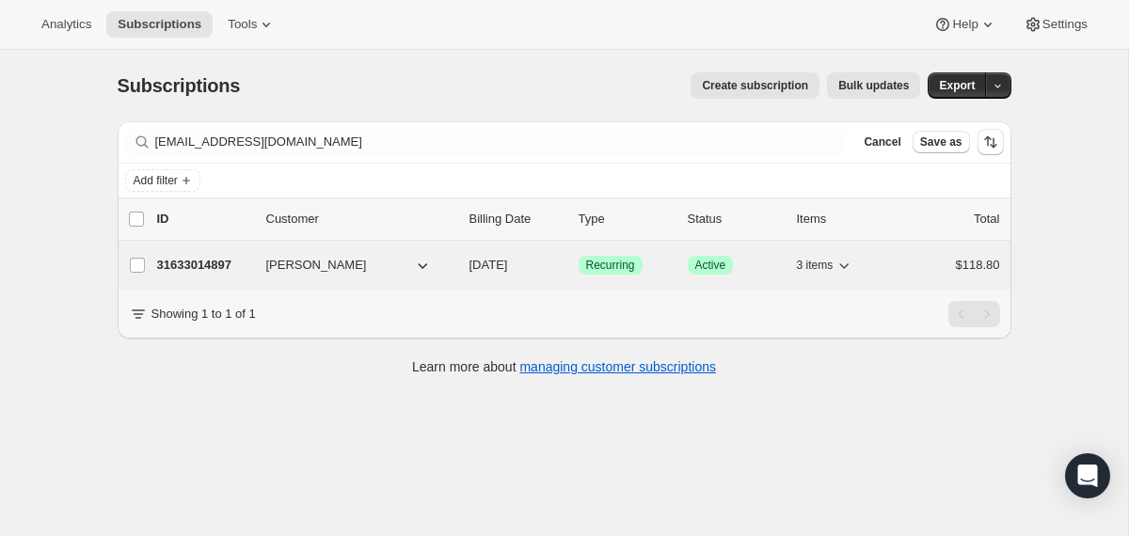
click at [465, 273] on div "31633014897 [PERSON_NAME] [DATE] Success Recurring Success Active 3 items $118.…" at bounding box center [578, 265] width 843 height 26
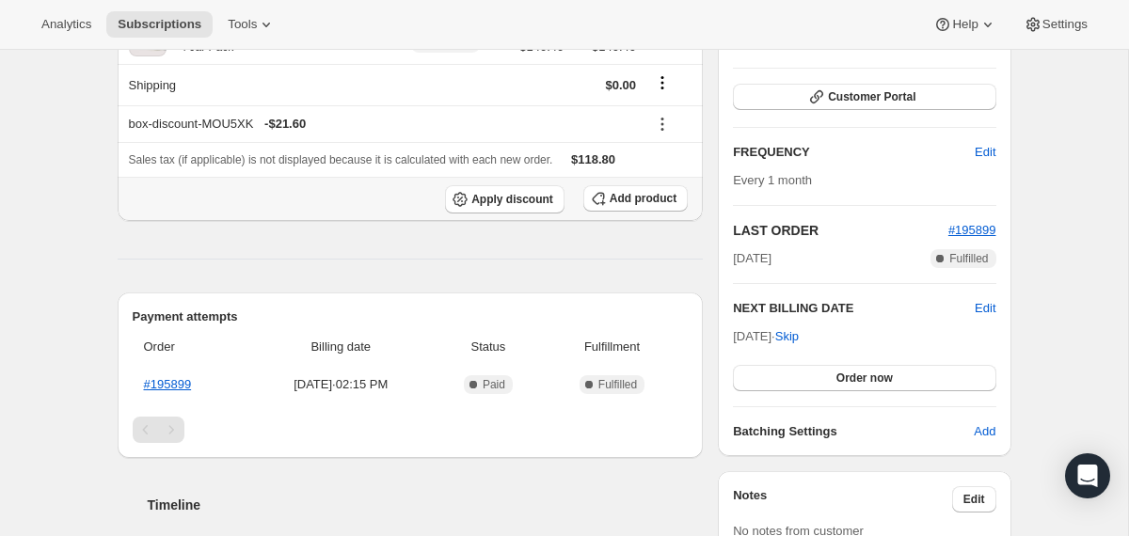
scroll to position [275, 0]
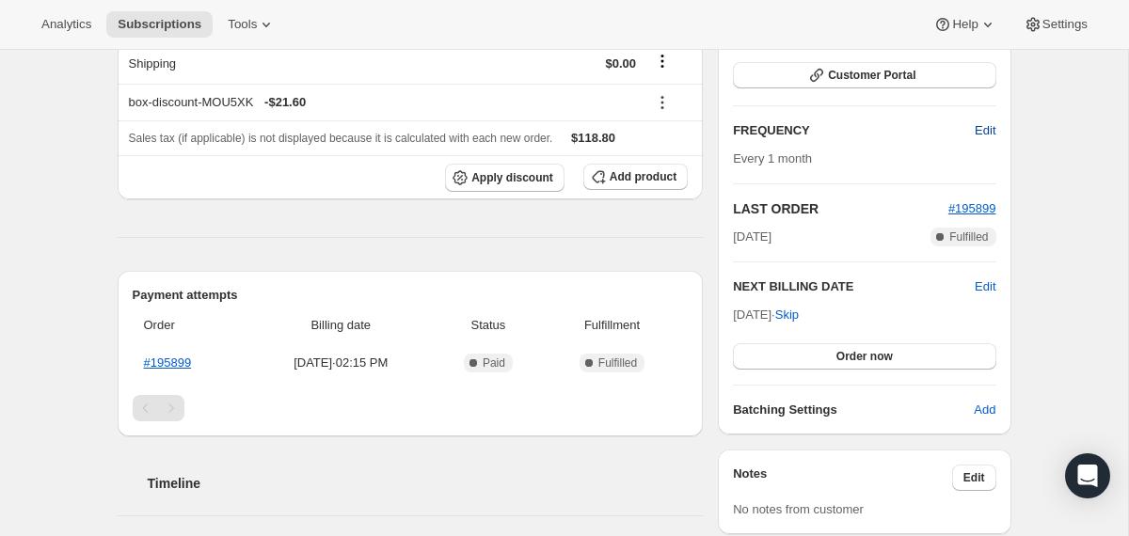
click at [981, 133] on span "Edit" at bounding box center [985, 130] width 21 height 19
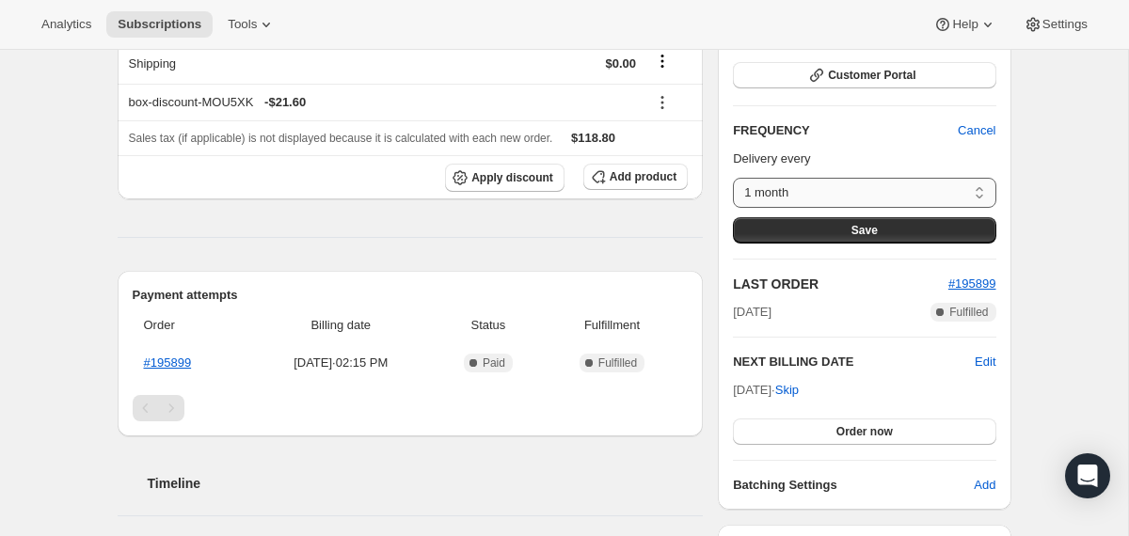
click at [915, 193] on select "1 month Custom..." at bounding box center [864, 193] width 262 height 30
select select "custom"
click at [733, 178] on select "1 month Custom..." at bounding box center [864, 193] width 262 height 30
select select "MONTH"
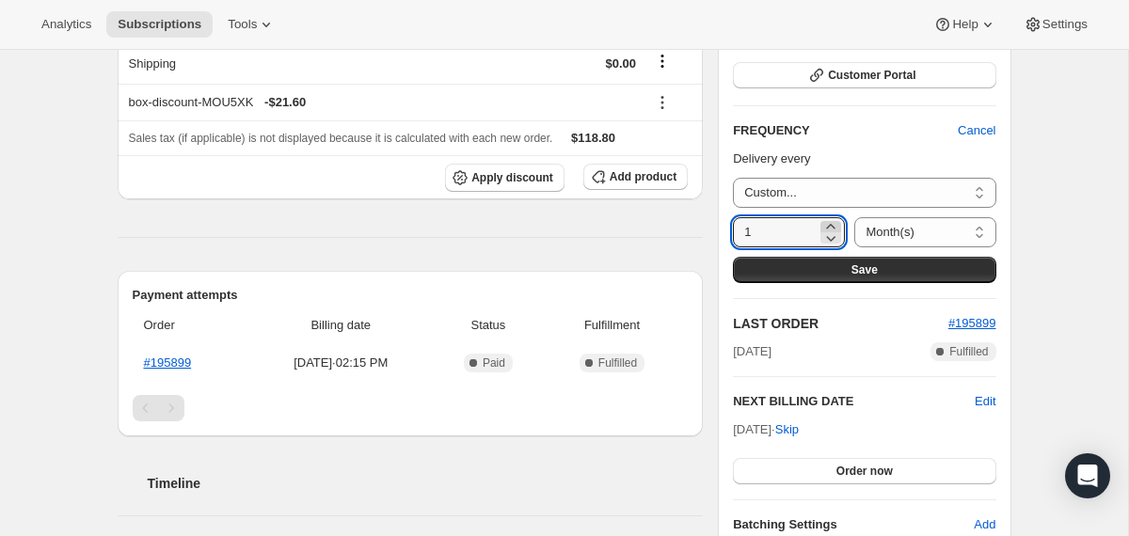
click at [829, 223] on icon at bounding box center [830, 226] width 19 height 19
type input "2"
click at [887, 227] on select "Day(s) Week(s) Month(s) Year(s)" at bounding box center [924, 232] width 141 height 30
select select "WEEK"
click at [854, 217] on select "Day(s) Week(s) Month(s) Year(s)" at bounding box center [924, 232] width 141 height 30
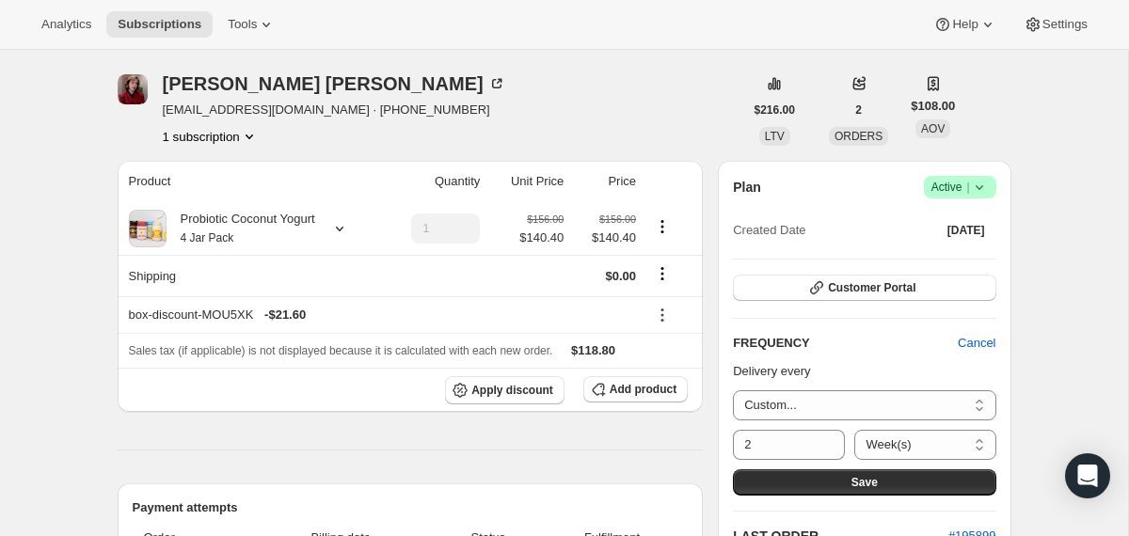
scroll to position [56, 0]
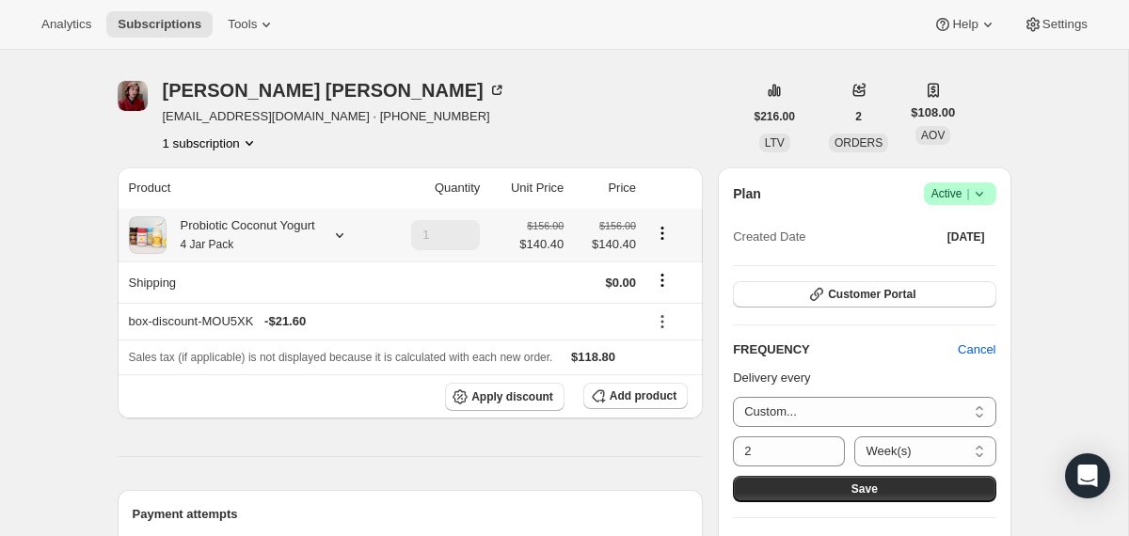
click at [344, 237] on icon at bounding box center [339, 235] width 19 height 19
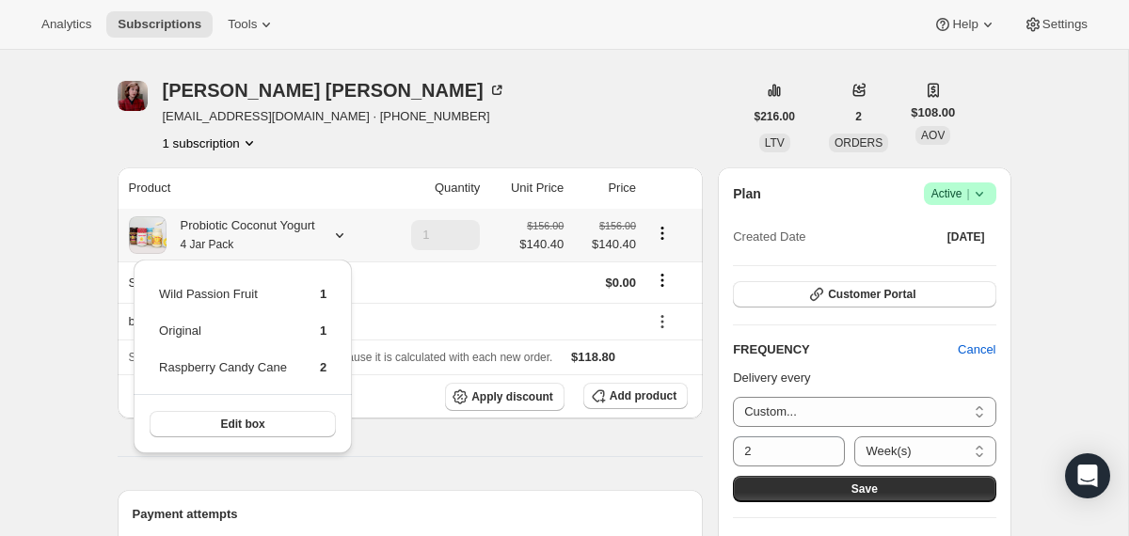
click at [344, 237] on icon at bounding box center [339, 235] width 19 height 19
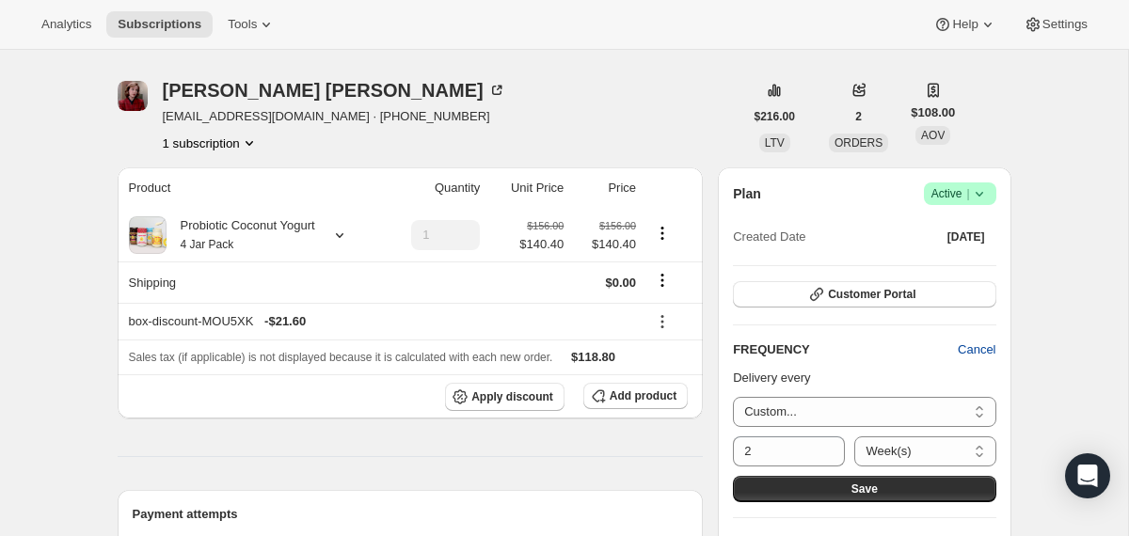
click at [979, 341] on span "Cancel" at bounding box center [977, 350] width 38 height 19
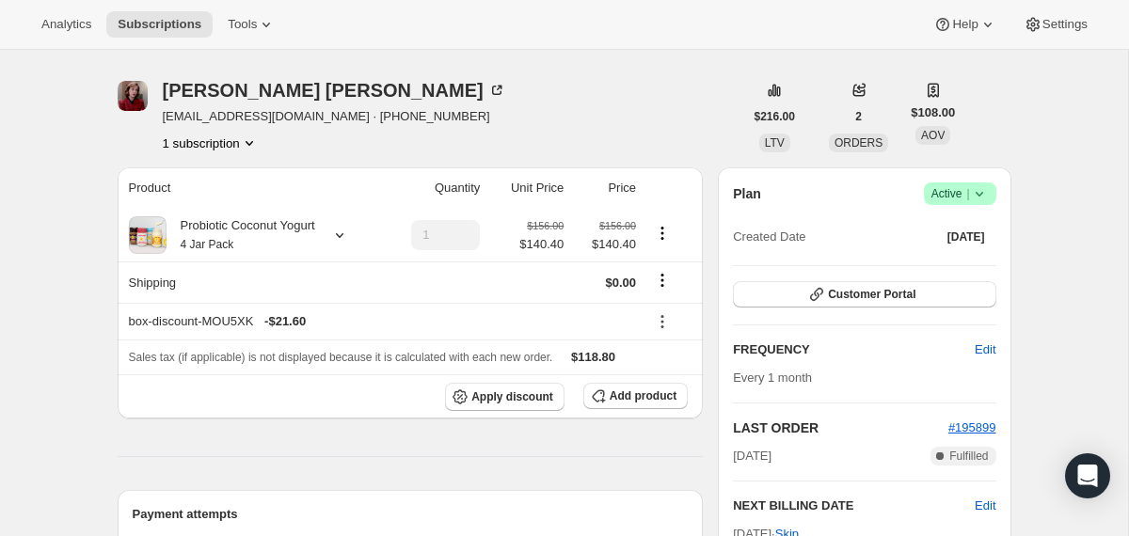
scroll to position [0, 0]
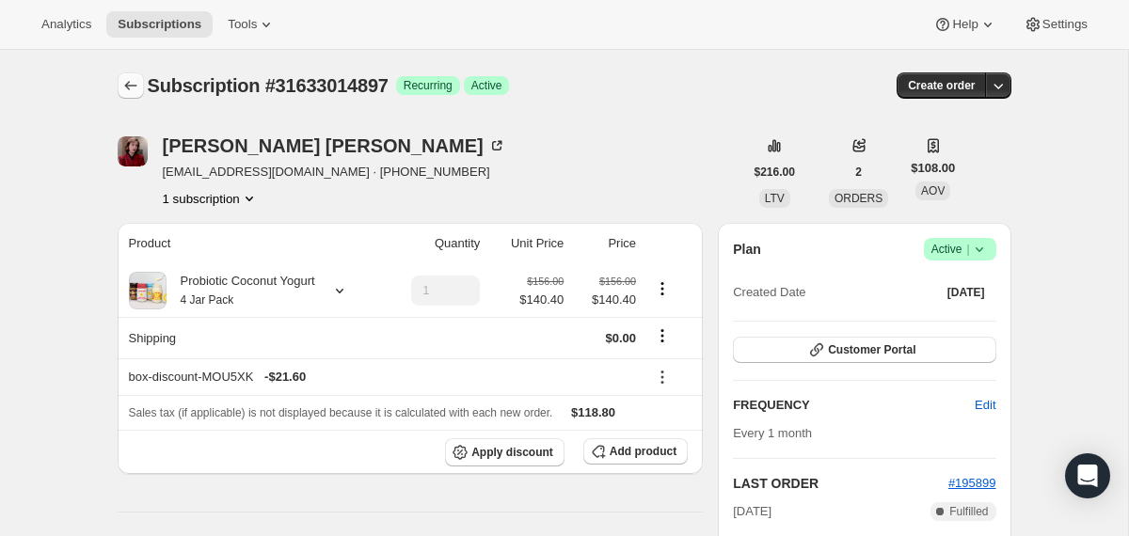
click at [125, 84] on icon "Subscriptions" at bounding box center [130, 85] width 19 height 19
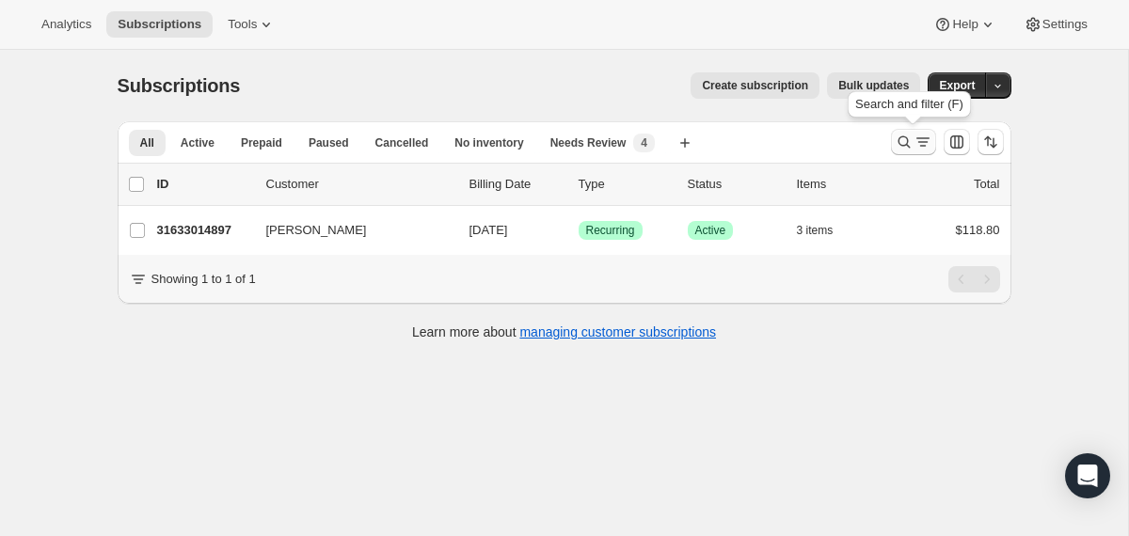
click at [891, 141] on button "Search and filter results" at bounding box center [913, 142] width 45 height 26
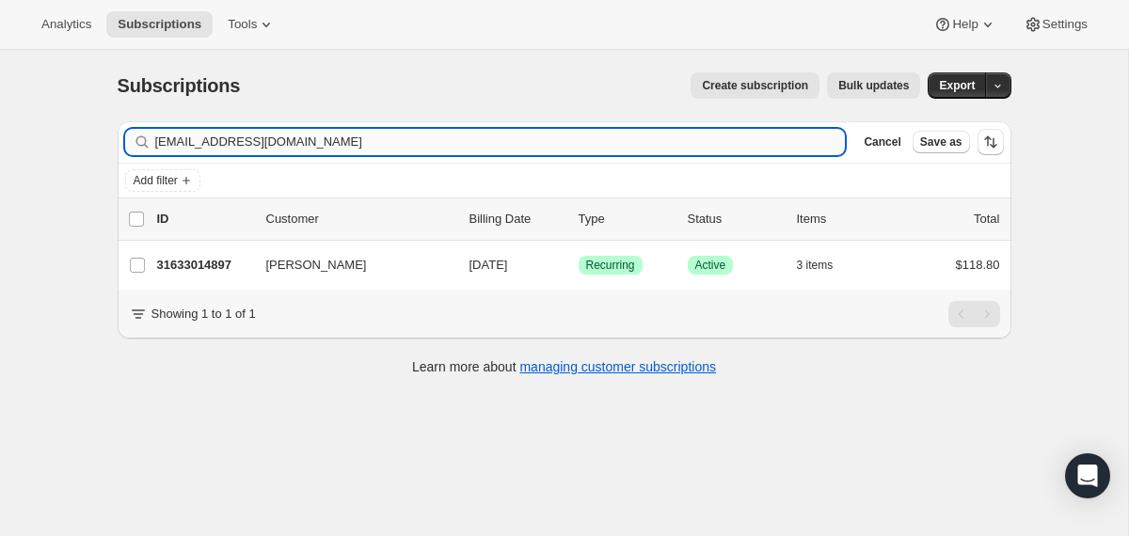
click at [752, 141] on input "[EMAIL_ADDRESS][DOMAIN_NAME]" at bounding box center [500, 142] width 690 height 26
type input "[EMAIL_ADDRESS][PERSON_NAME][DOMAIN_NAME]"
click at [460, 264] on div "20551368817 [PERSON_NAME] [DATE] Success Recurring Success Active 2 items $97.20" at bounding box center [578, 265] width 843 height 26
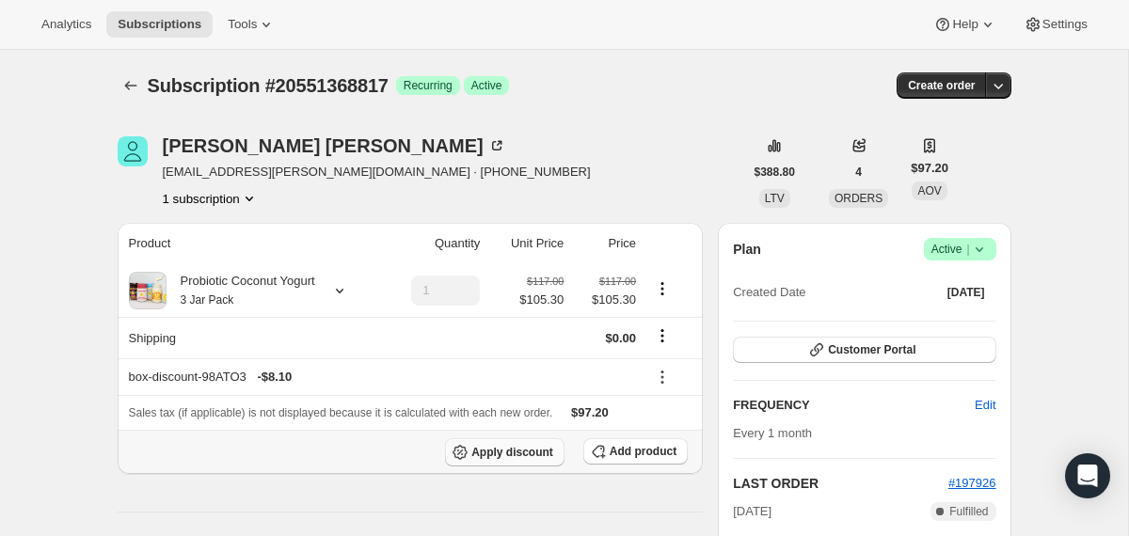
click at [465, 455] on icon "button" at bounding box center [460, 452] width 19 height 19
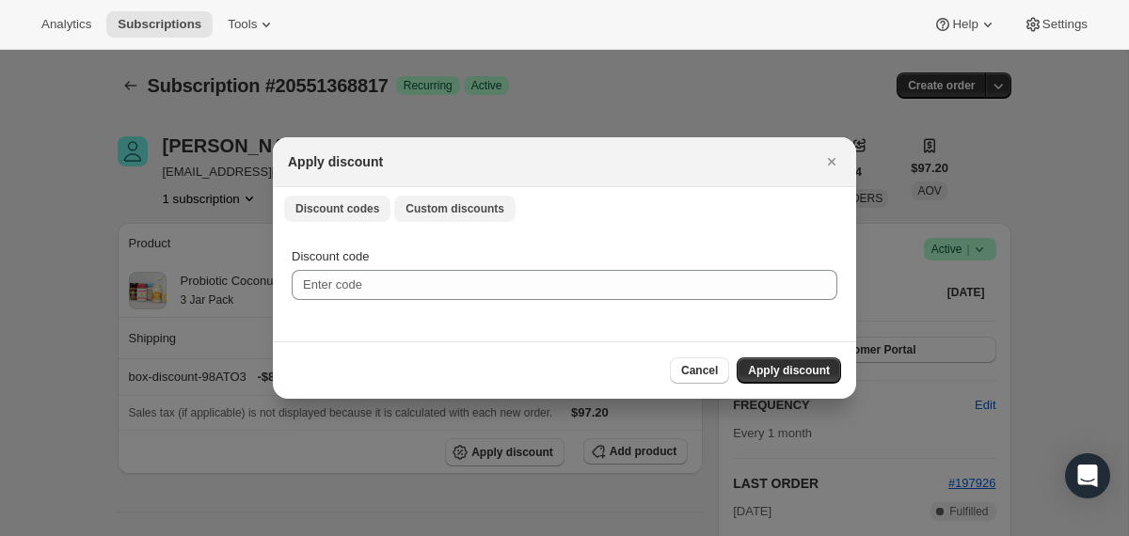
click at [431, 214] on span "Custom discounts" at bounding box center [454, 208] width 99 height 15
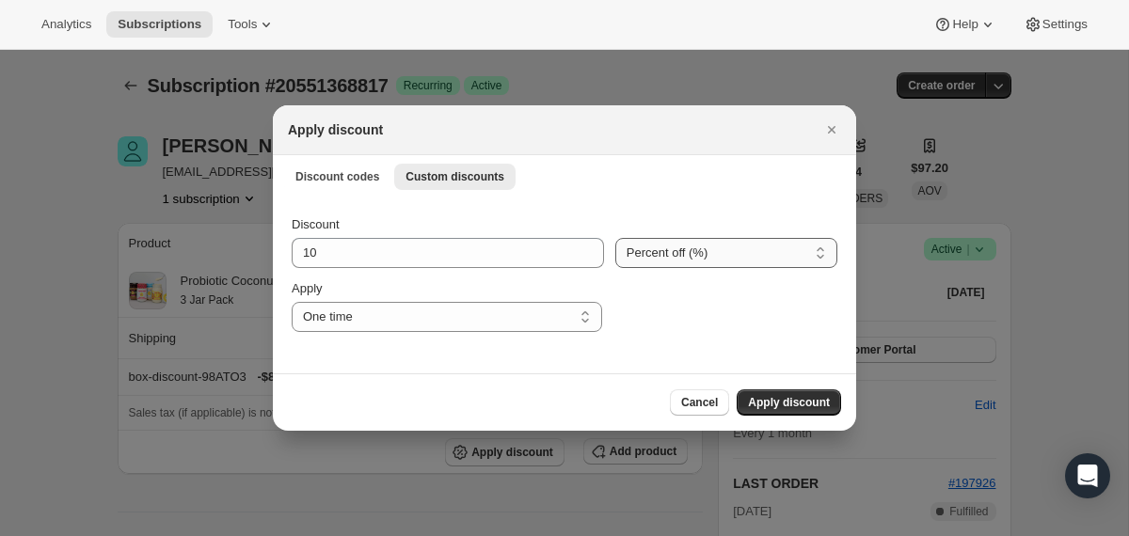
click at [629, 251] on select "Percent off (%) Amount off ($)" at bounding box center [726, 253] width 222 height 30
select select "fixed"
click at [615, 238] on select "Percent off (%) Amount off ($)" at bounding box center [726, 253] width 222 height 30
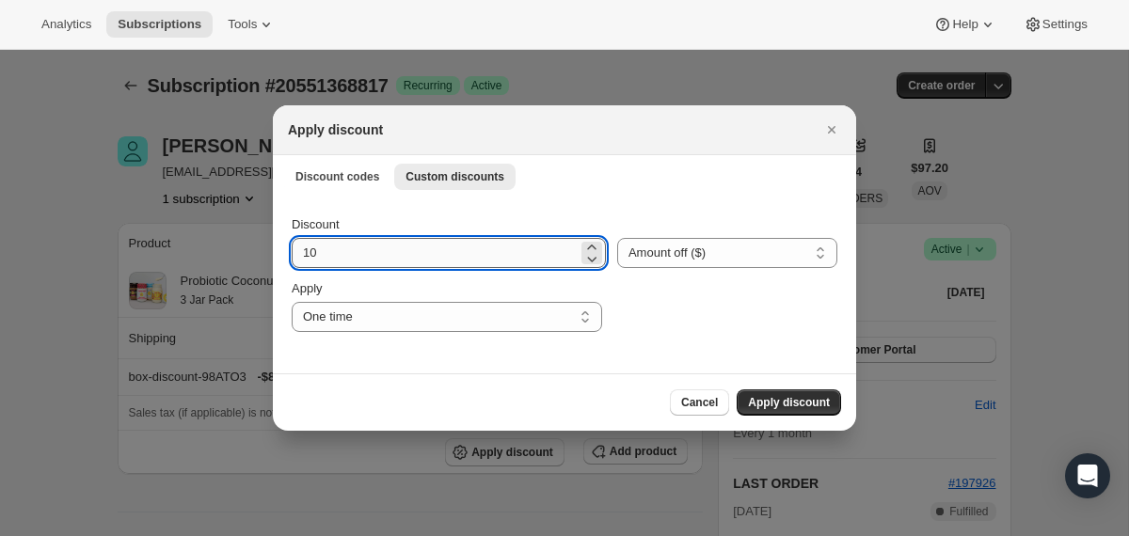
click at [447, 257] on input "10" at bounding box center [435, 253] width 286 height 30
type input "64.8"
click at [785, 400] on span "Apply discount" at bounding box center [789, 402] width 82 height 15
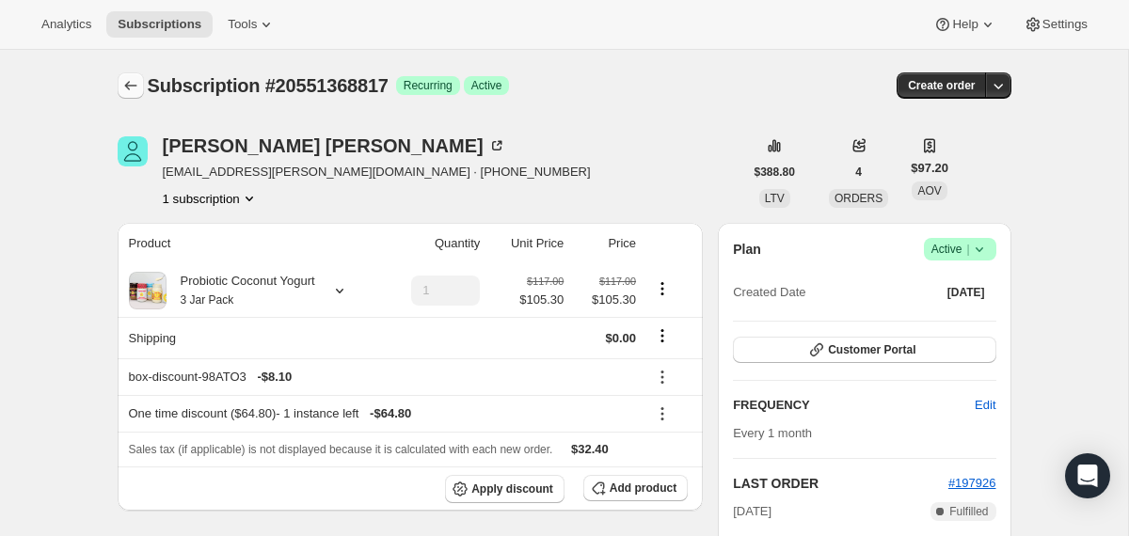
click at [135, 94] on icon "Subscriptions" at bounding box center [130, 85] width 19 height 19
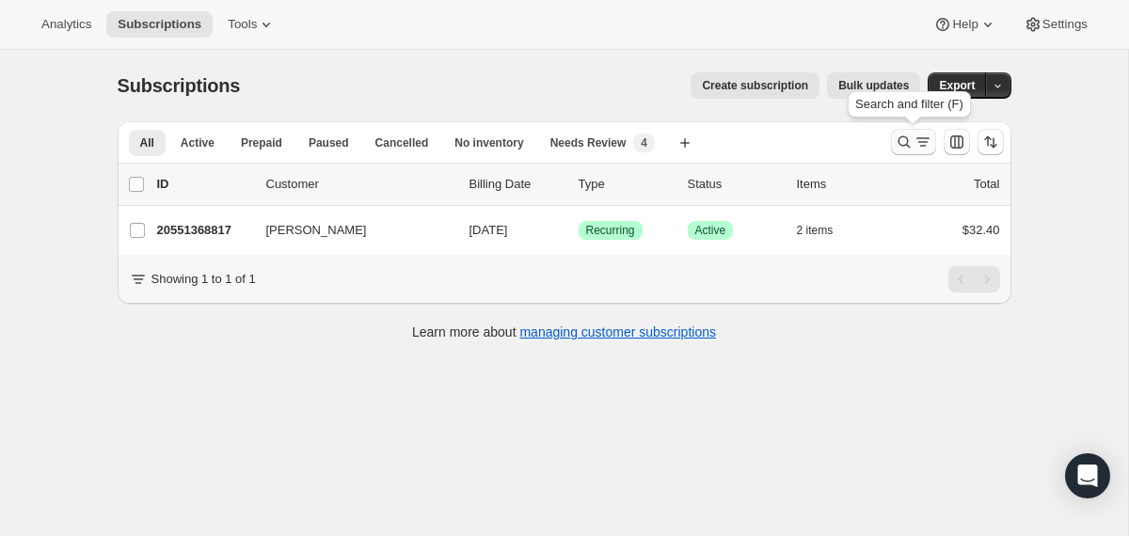
click at [902, 143] on icon "Search and filter results" at bounding box center [904, 142] width 19 height 19
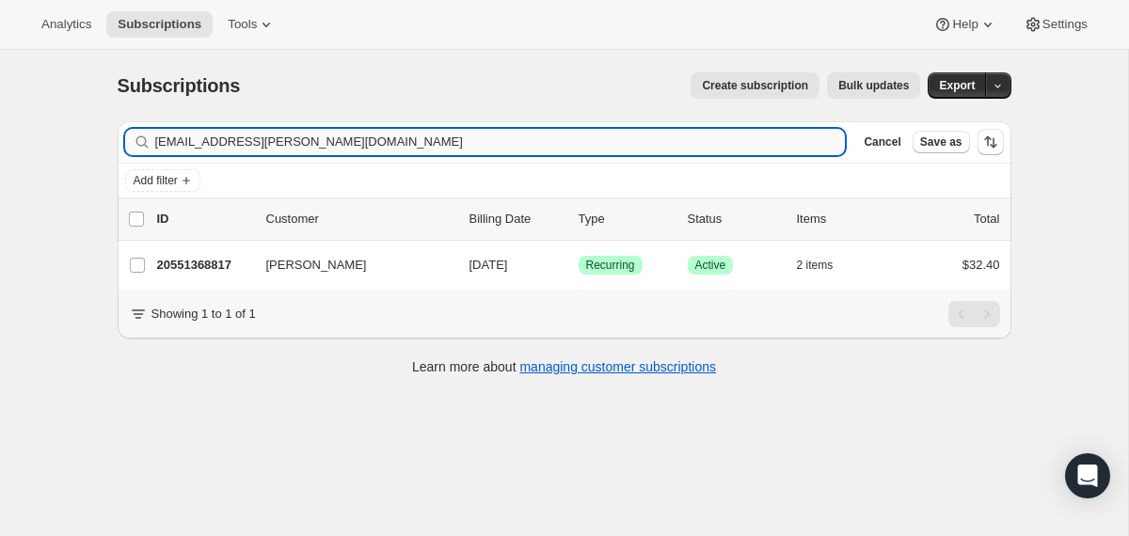
click at [642, 146] on input "[EMAIL_ADDRESS][PERSON_NAME][DOMAIN_NAME]" at bounding box center [500, 142] width 690 height 26
type input "[EMAIL_ADDRESS][DOMAIN_NAME]"
click at [468, 271] on div "18851168369 [PERSON_NAME] [DATE] Success Recurring Success Active 2 items $0.00" at bounding box center [578, 265] width 843 height 26
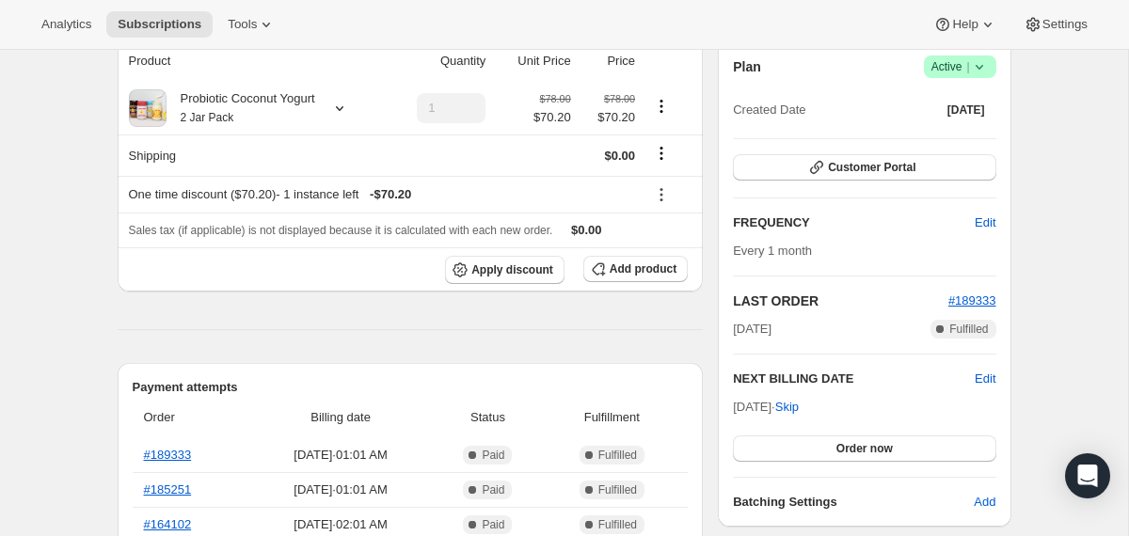
scroll to position [270, 0]
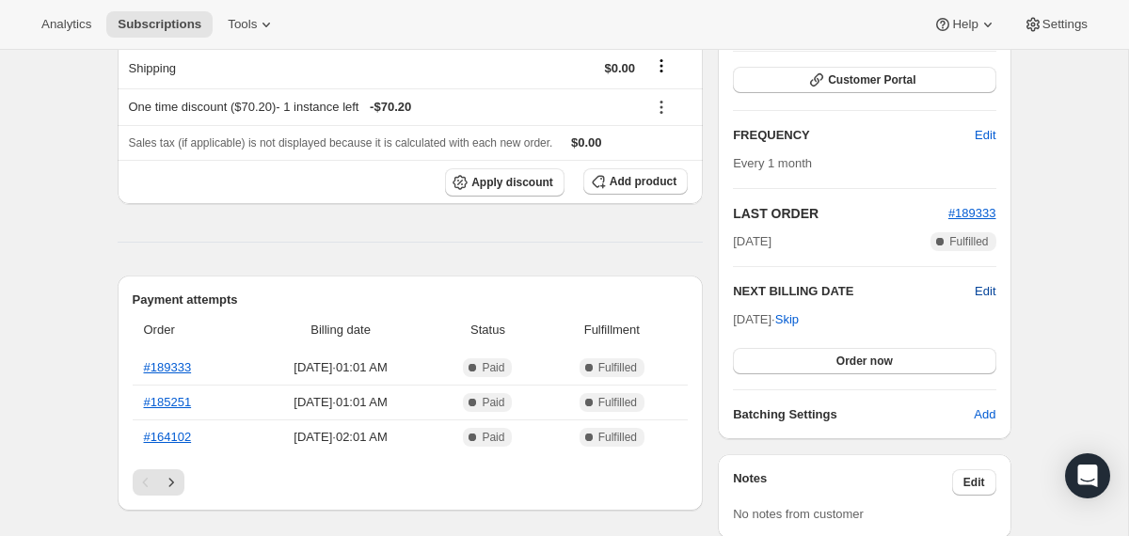
click at [984, 291] on span "Edit" at bounding box center [985, 291] width 21 height 19
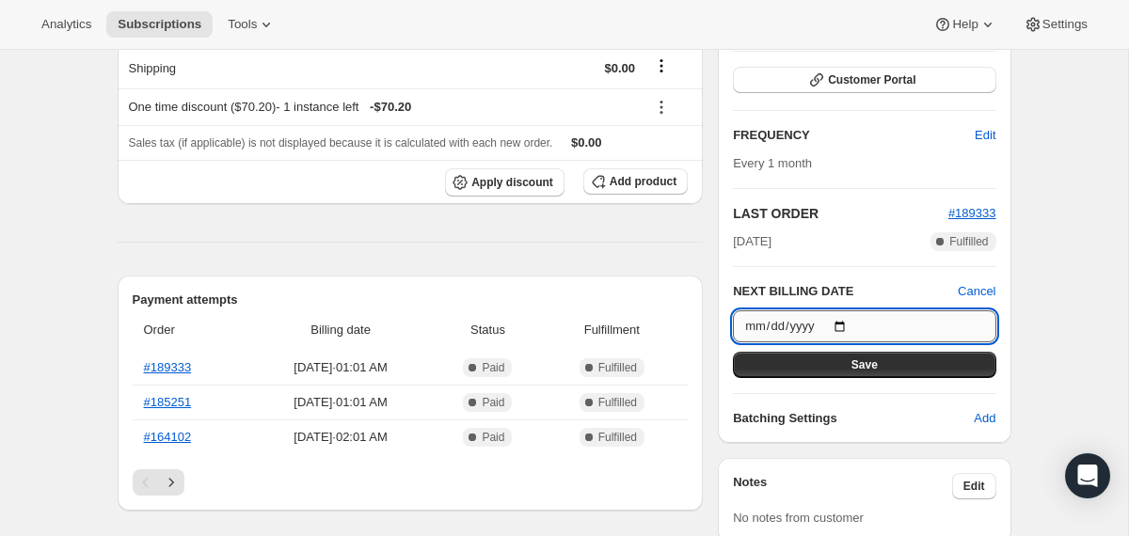
click at [845, 323] on input "[DATE]" at bounding box center [864, 326] width 262 height 32
type input "[DATE]"
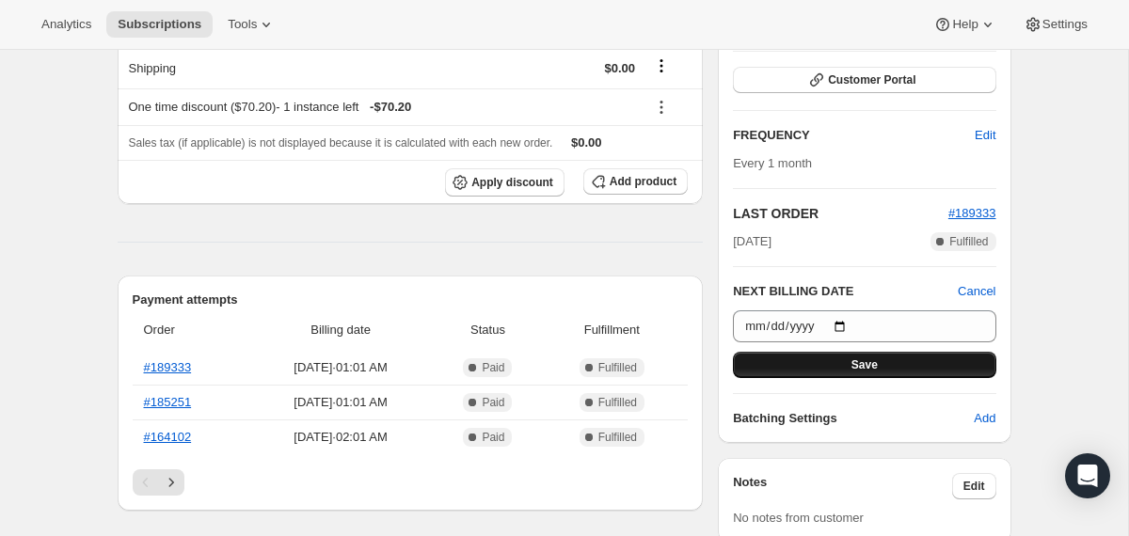
click at [821, 355] on button "Save" at bounding box center [864, 365] width 262 height 26
